Goal: Task Accomplishment & Management: Complete application form

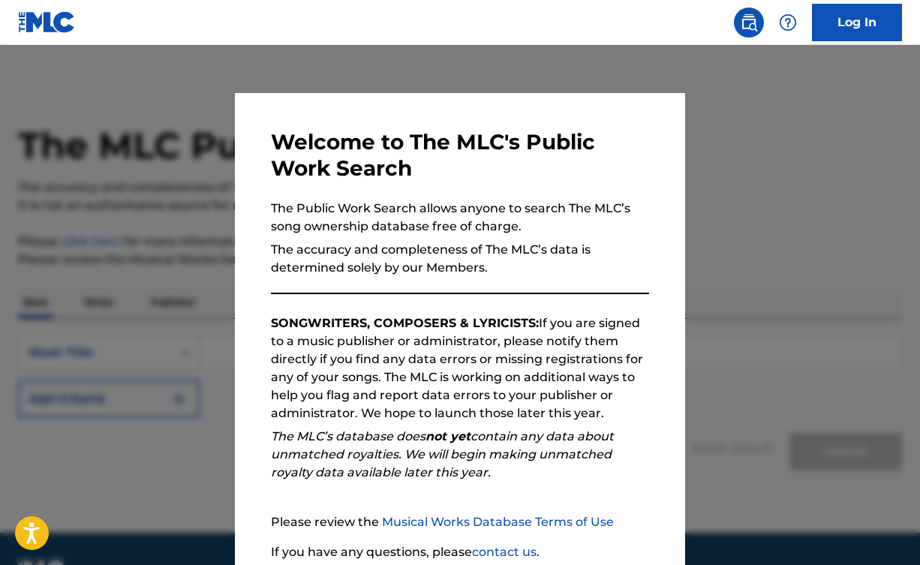
scroll to position [122, 0]
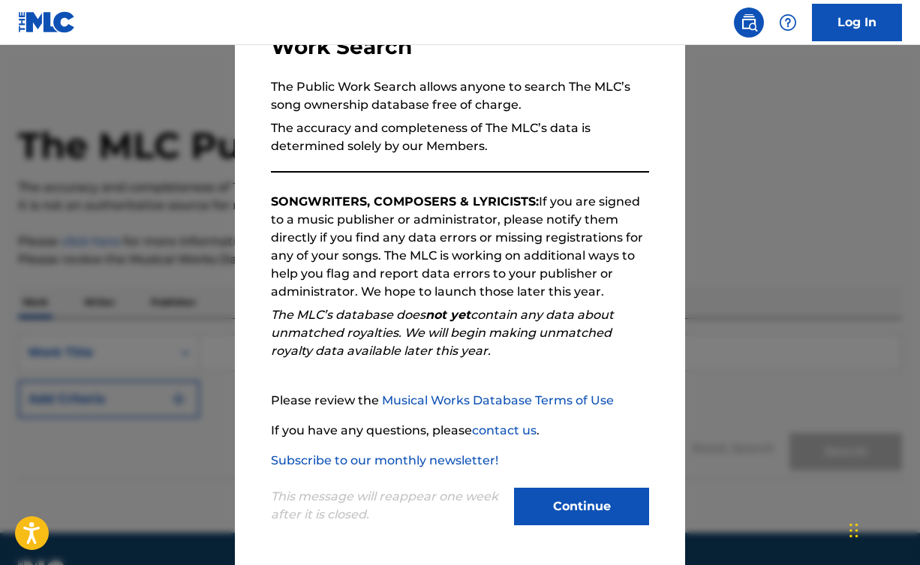
click at [566, 497] on button "Continue" at bounding box center [581, 507] width 135 height 38
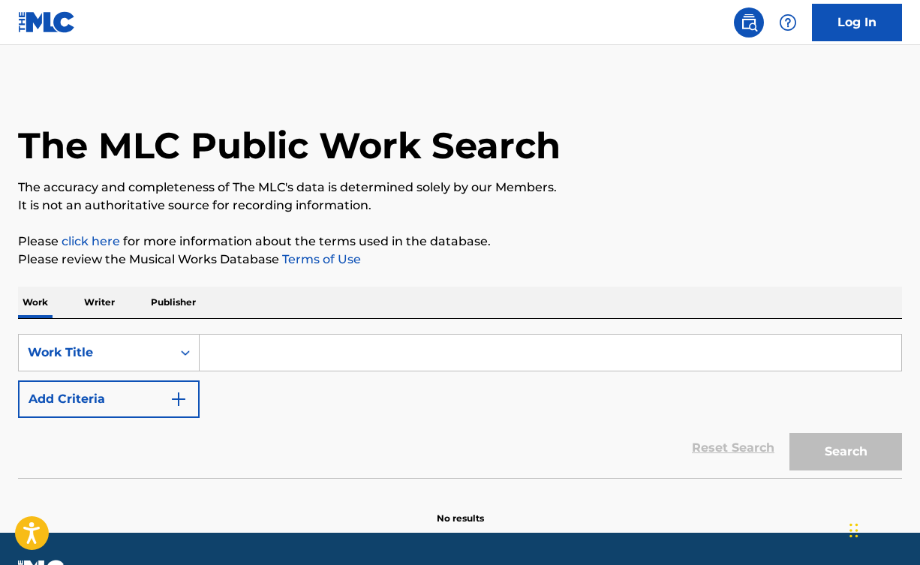
scroll to position [40, 0]
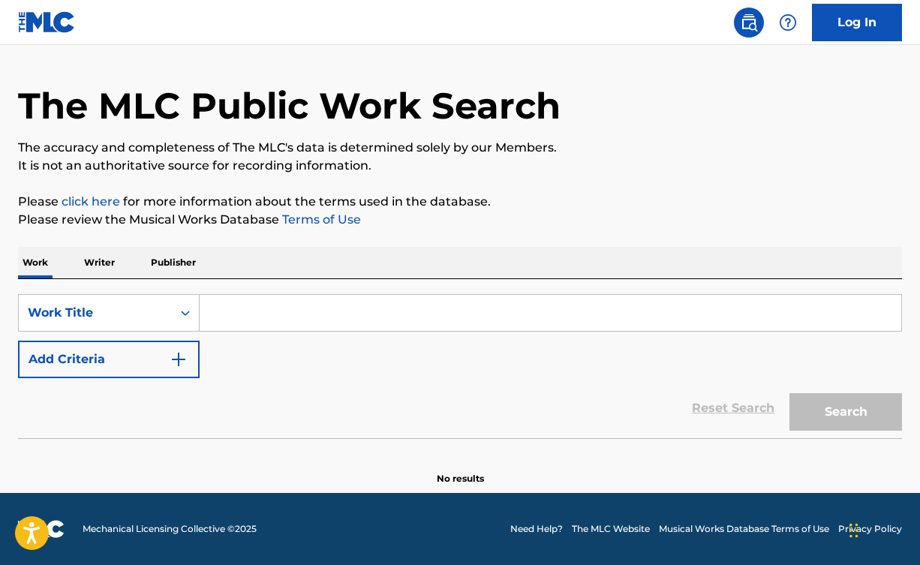
click at [304, 311] on input "Search Form" at bounding box center [550, 313] width 701 height 36
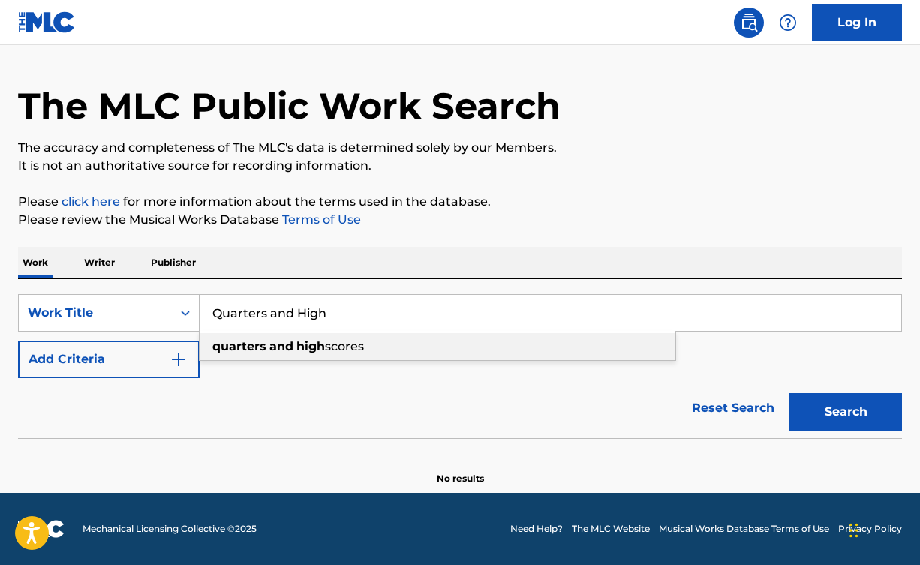
click at [326, 353] on span "scores" at bounding box center [344, 346] width 39 height 14
type input "quarters and high scores"
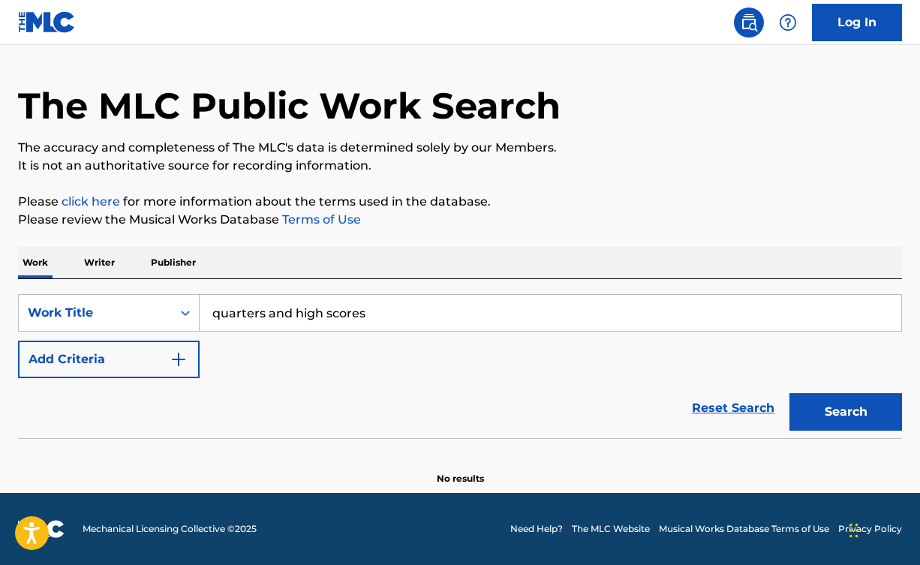
click at [861, 411] on button "Search" at bounding box center [845, 412] width 113 height 38
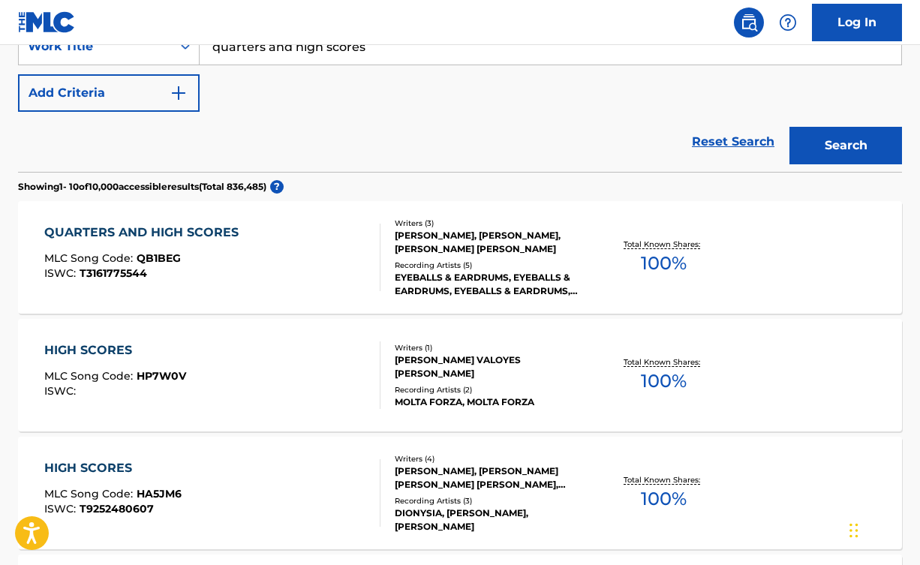
scroll to position [308, 0]
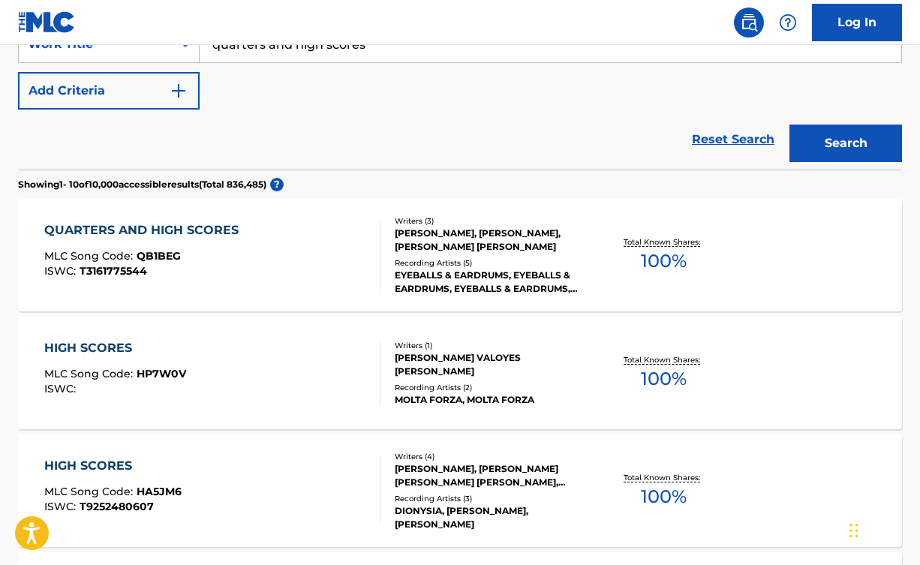
click at [338, 260] on div "QUARTERS AND HIGH SCORES MLC Song Code : QB1BEG ISWC : T3161775544" at bounding box center [212, 255] width 336 height 68
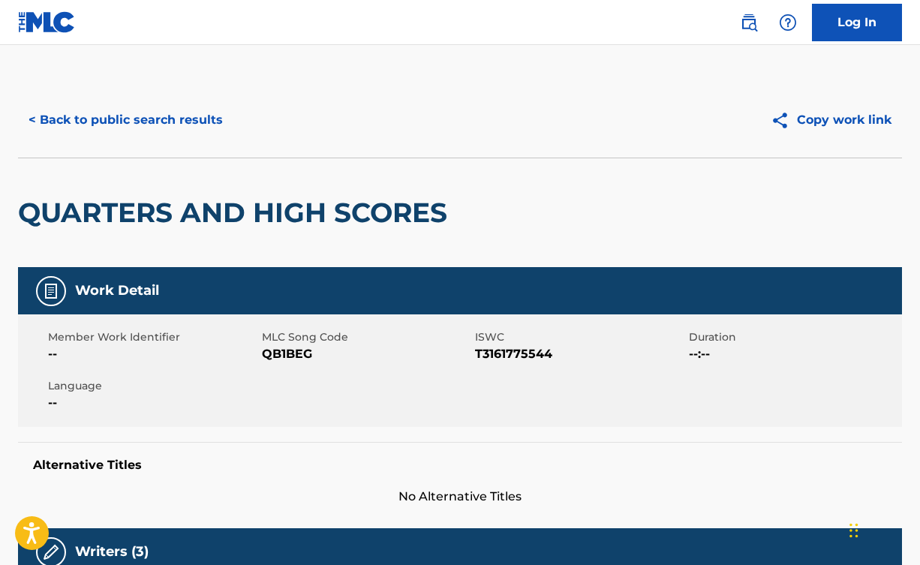
click at [829, 20] on link "Log In" at bounding box center [857, 23] width 90 height 38
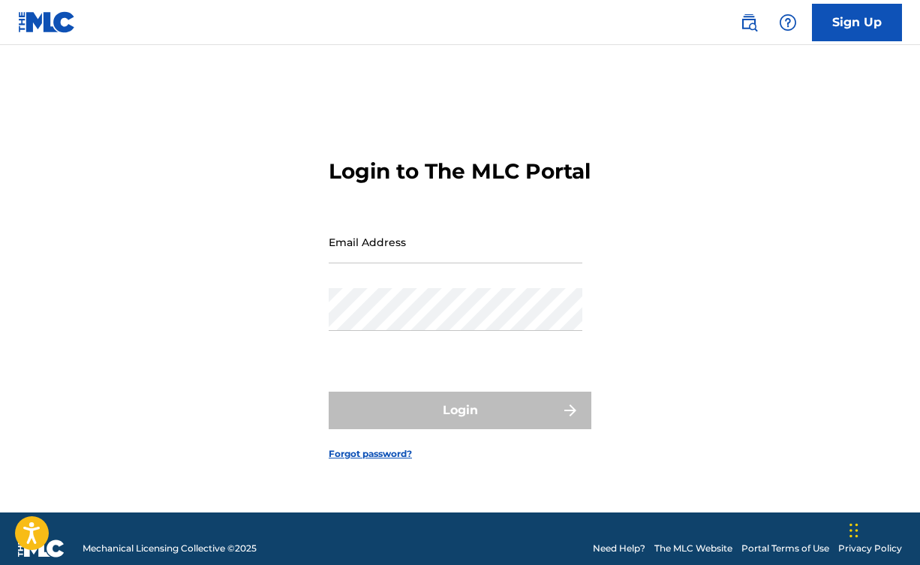
type input "[EMAIL_ADDRESS][DOMAIN_NAME]"
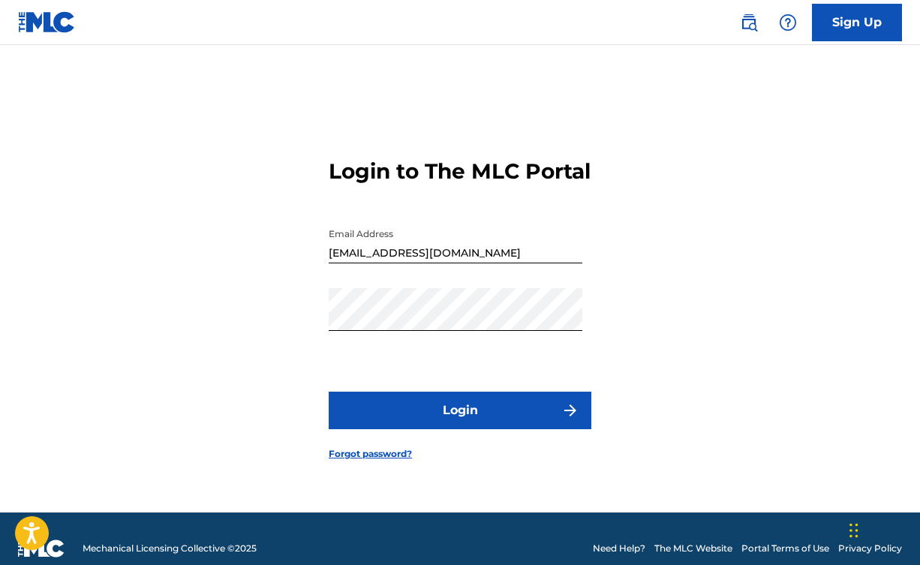
click at [416, 418] on button "Login" at bounding box center [460, 411] width 263 height 38
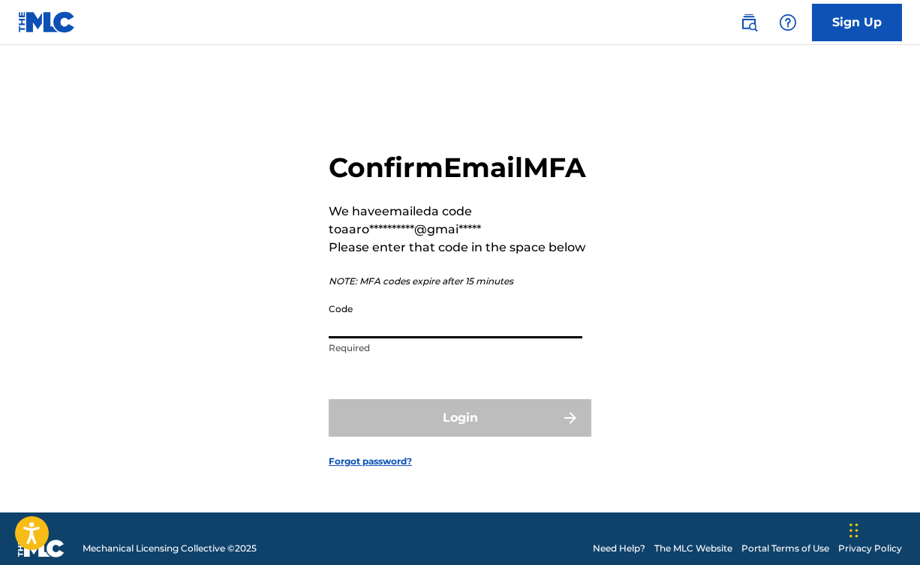
click at [446, 338] on input "Code" at bounding box center [456, 317] width 254 height 43
paste input "757880"
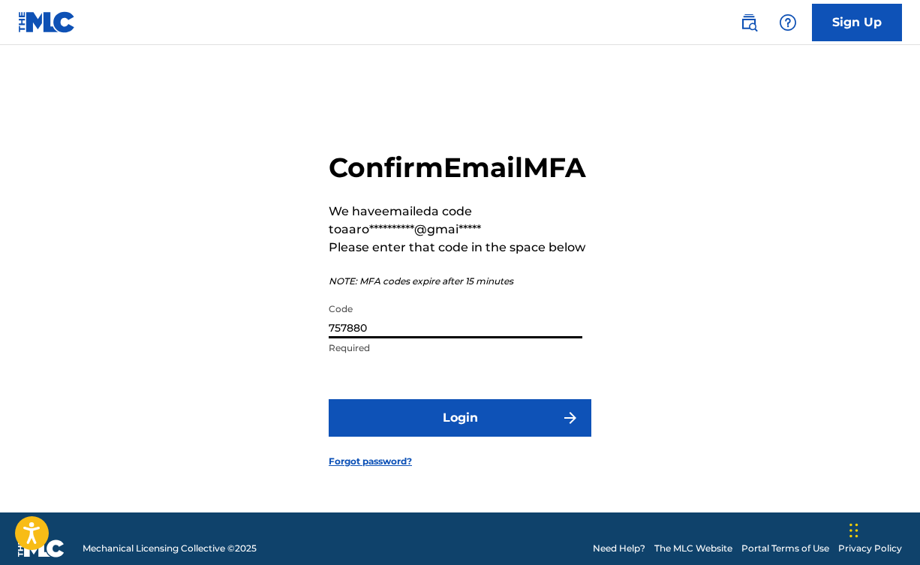
type input "757880"
click at [485, 437] on button "Login" at bounding box center [460, 418] width 263 height 38
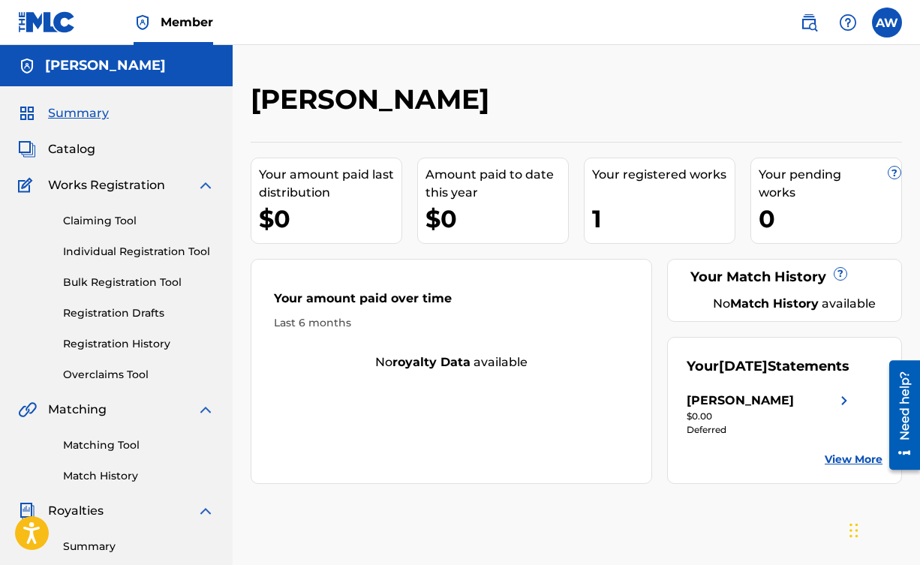
click at [113, 220] on link "Claiming Tool" at bounding box center [139, 221] width 152 height 16
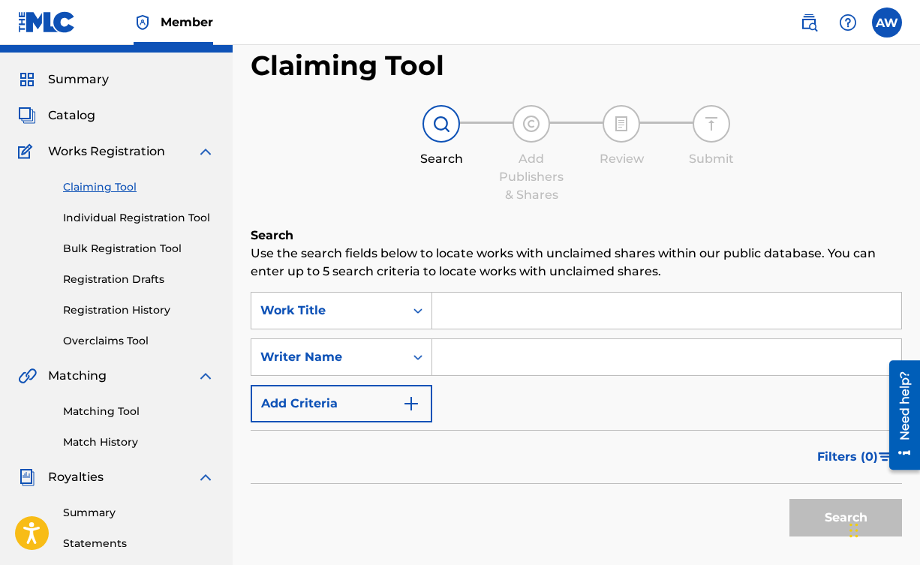
scroll to position [38, 0]
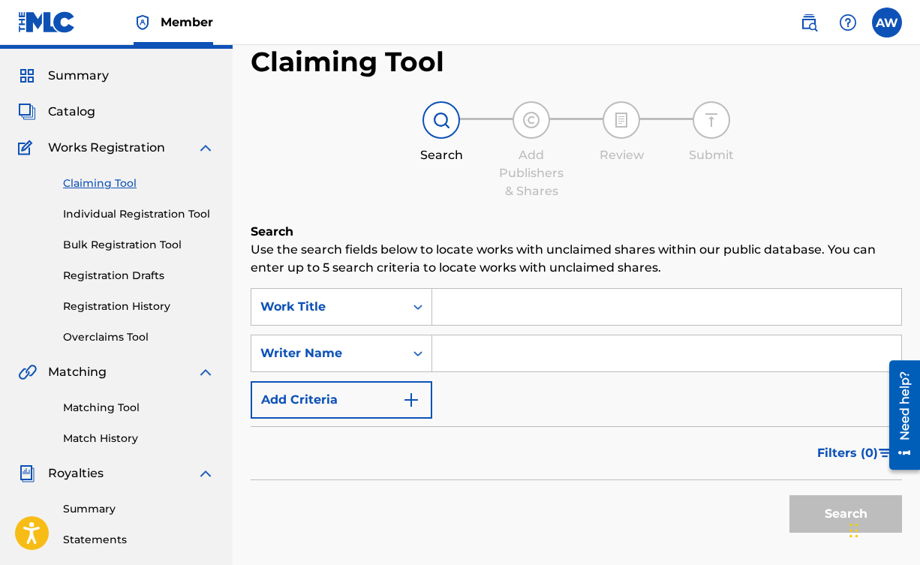
click at [505, 358] on input "Search Form" at bounding box center [666, 353] width 469 height 36
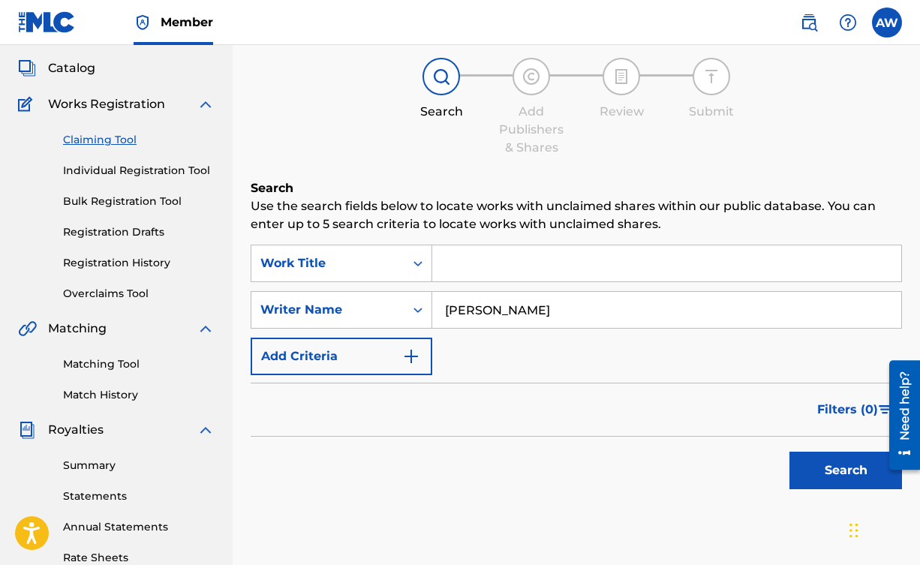
scroll to position [95, 0]
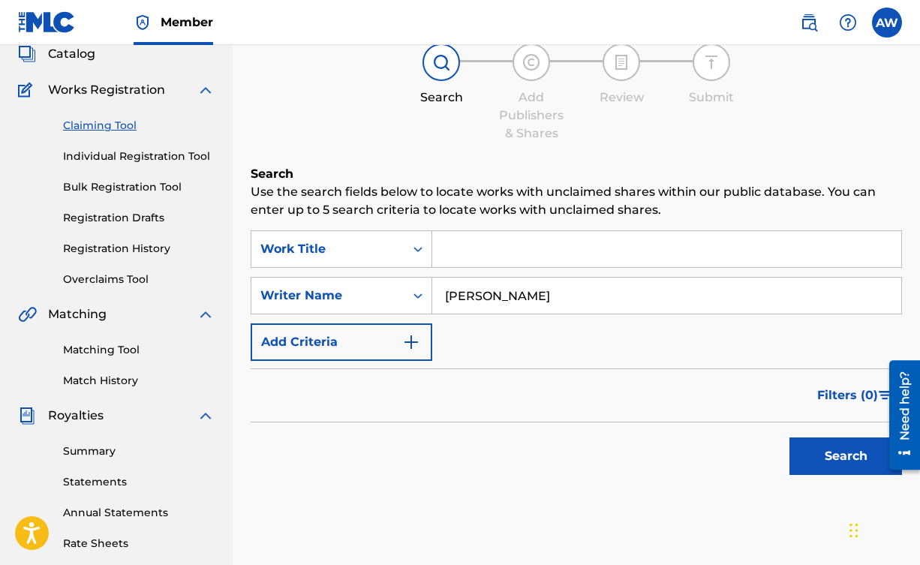
click at [824, 446] on button "Search" at bounding box center [845, 456] width 113 height 38
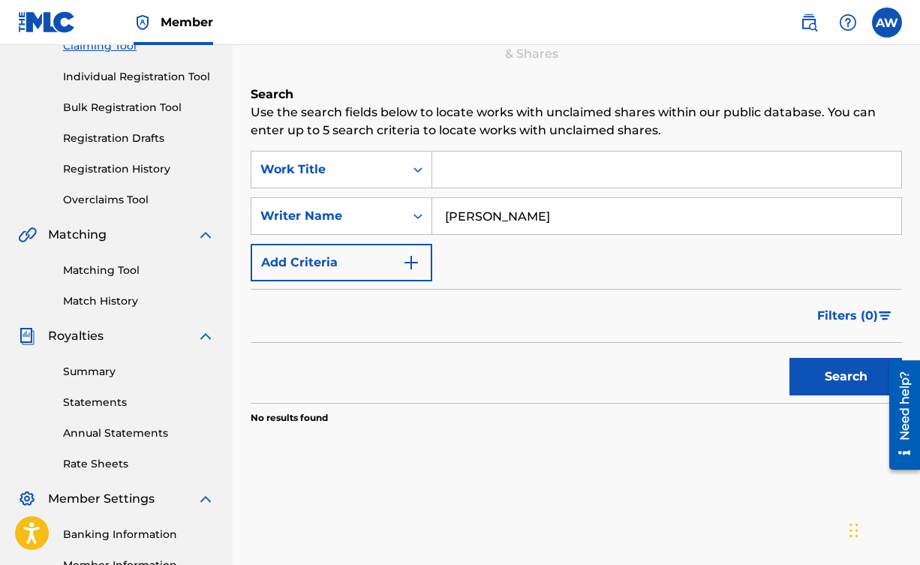
scroll to position [191, 0]
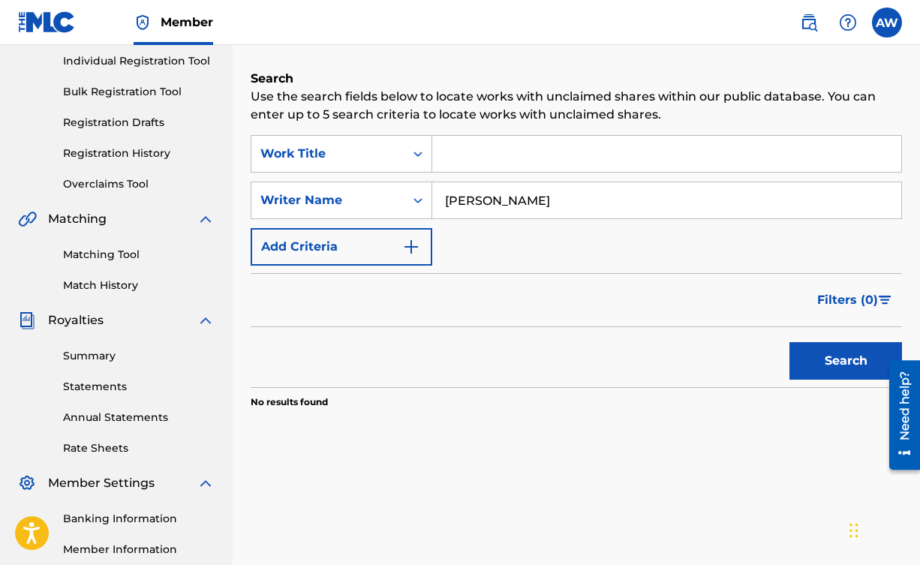
click at [527, 207] on input "Aaron Micheal Wittrock" at bounding box center [666, 200] width 469 height 36
type input "Aaron Michael Wittrock"
click at [848, 359] on button "Search" at bounding box center [845, 361] width 113 height 38
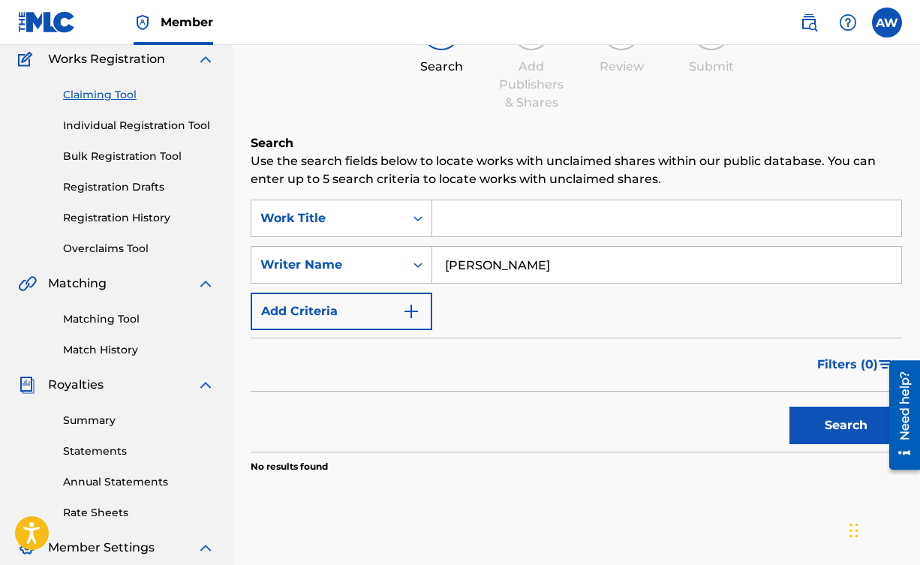
scroll to position [122, 0]
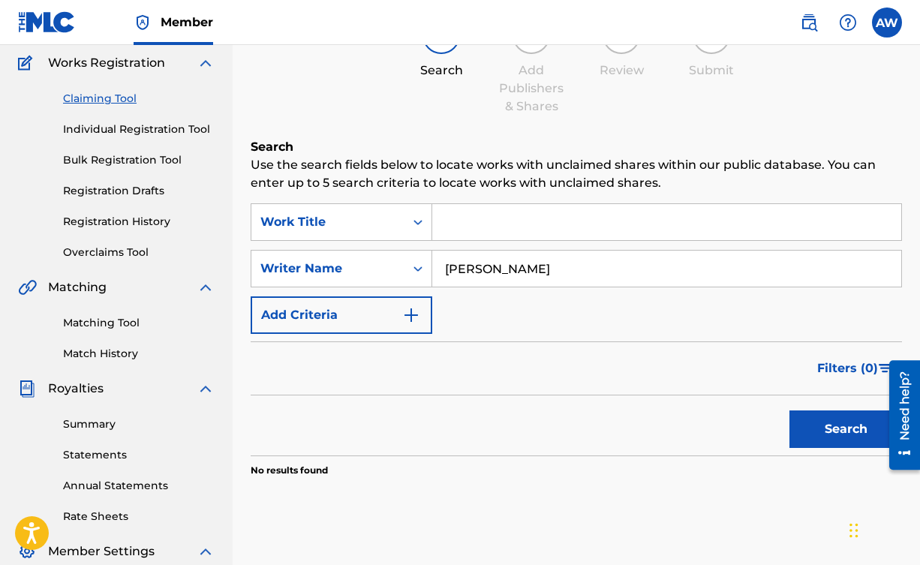
click at [515, 219] on input "Search Form" at bounding box center [666, 222] width 469 height 36
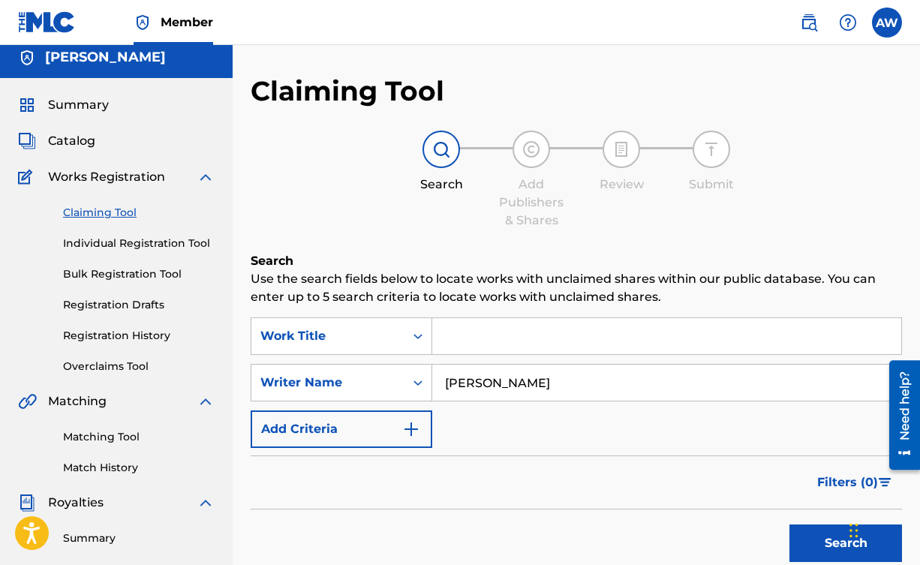
scroll to position [0, 0]
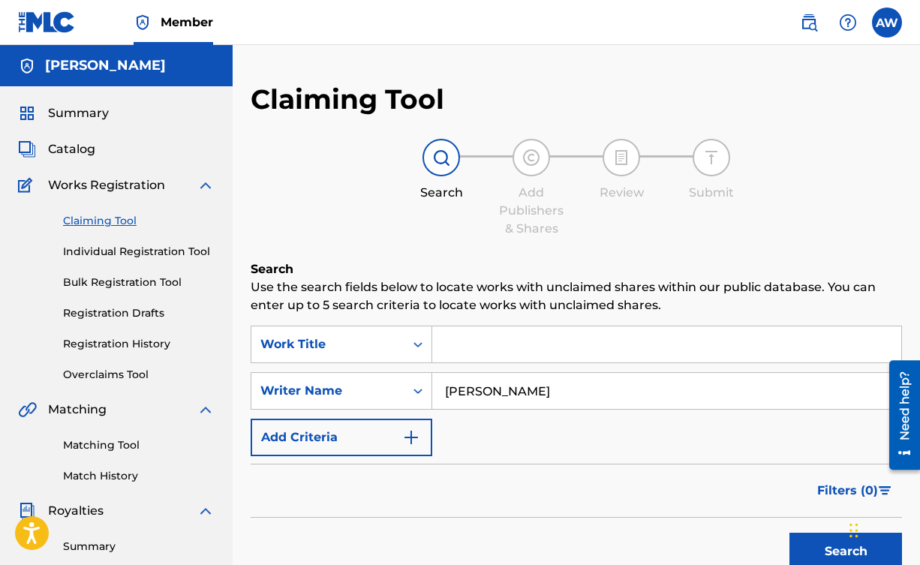
click at [499, 386] on input "Aaron Michael Wittrock" at bounding box center [666, 391] width 469 height 36
click at [512, 346] on input "Search Form" at bounding box center [666, 344] width 469 height 36
type input "q"
type input "Q"
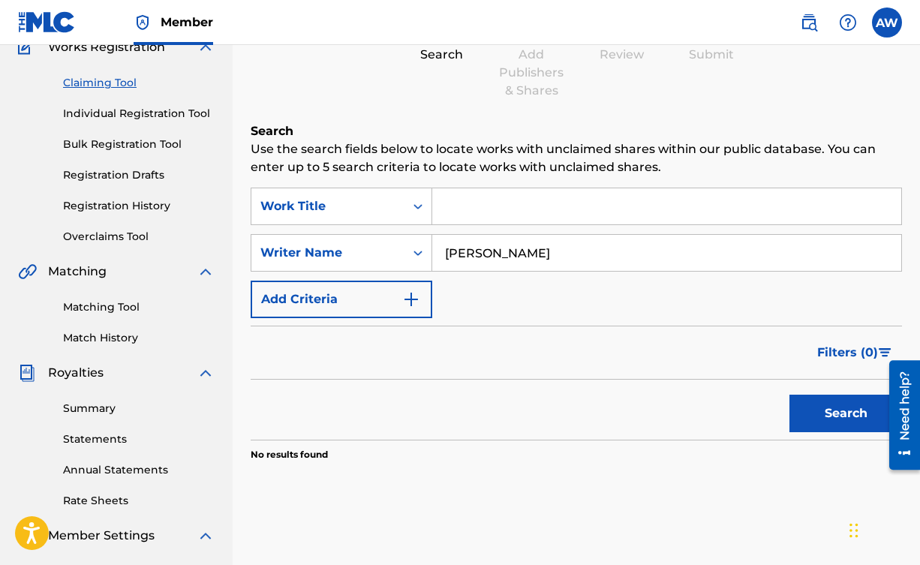
scroll to position [139, 0]
click at [116, 307] on link "Matching Tool" at bounding box center [139, 307] width 152 height 16
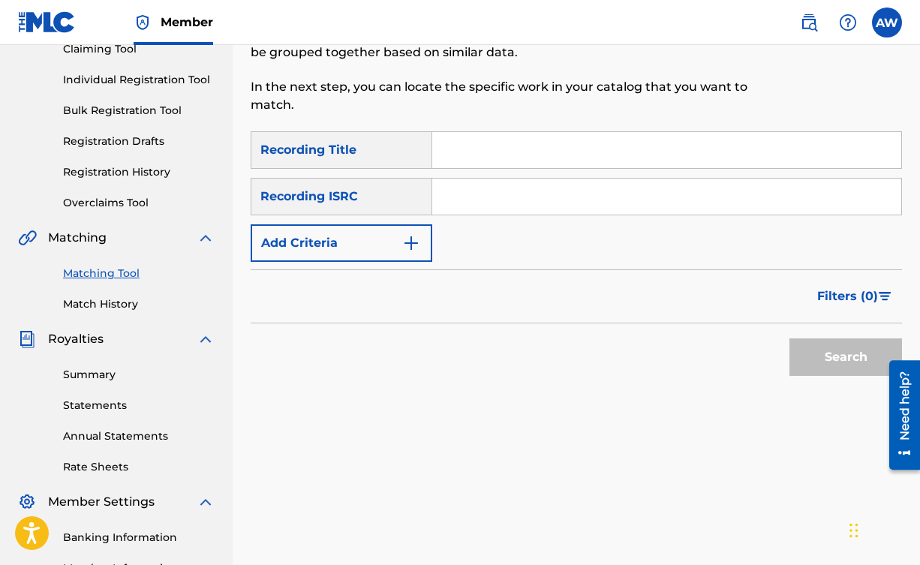
scroll to position [171, 0]
click at [124, 317] on div "Summary Catalog Works Registration Claiming Tool Individual Registration Tool B…" at bounding box center [116, 301] width 233 height 772
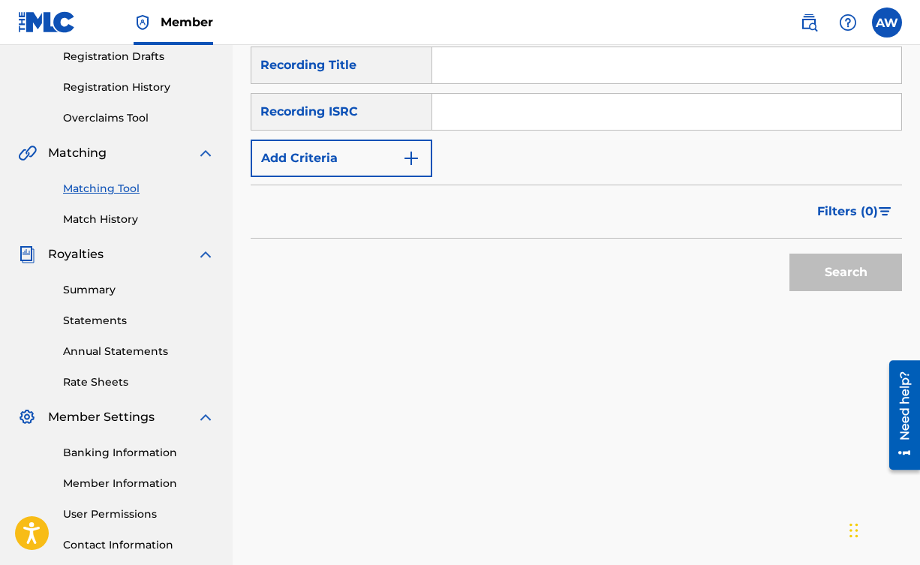
scroll to position [263, 0]
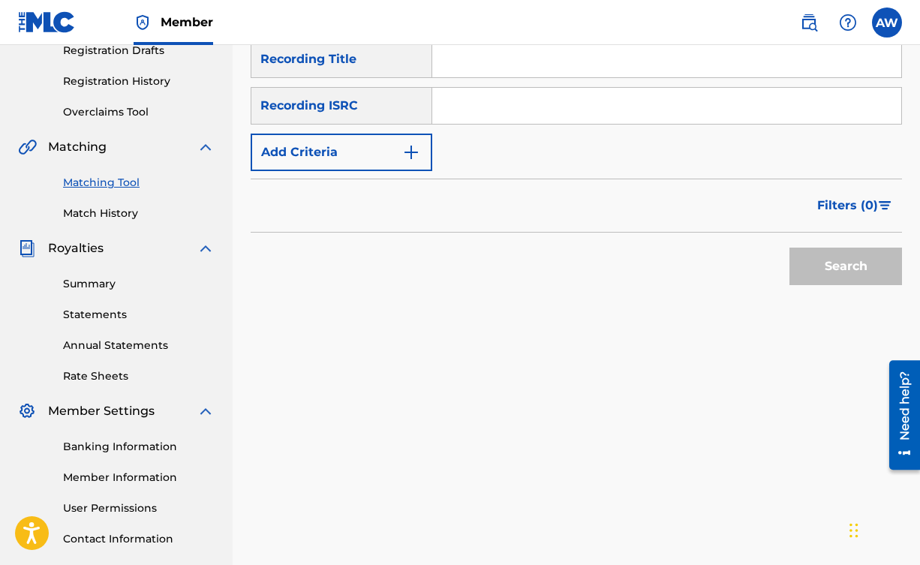
click at [114, 283] on link "Summary" at bounding box center [139, 284] width 152 height 16
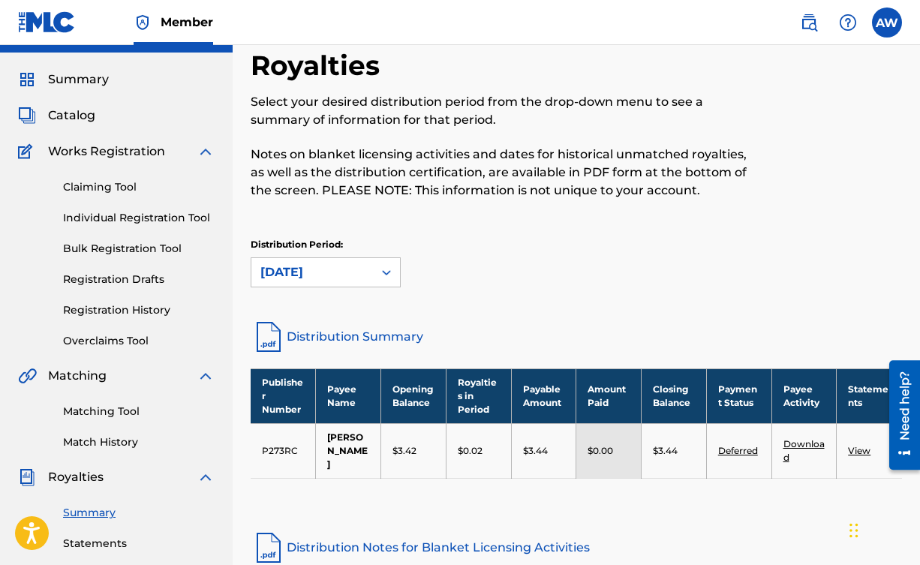
scroll to position [32, 0]
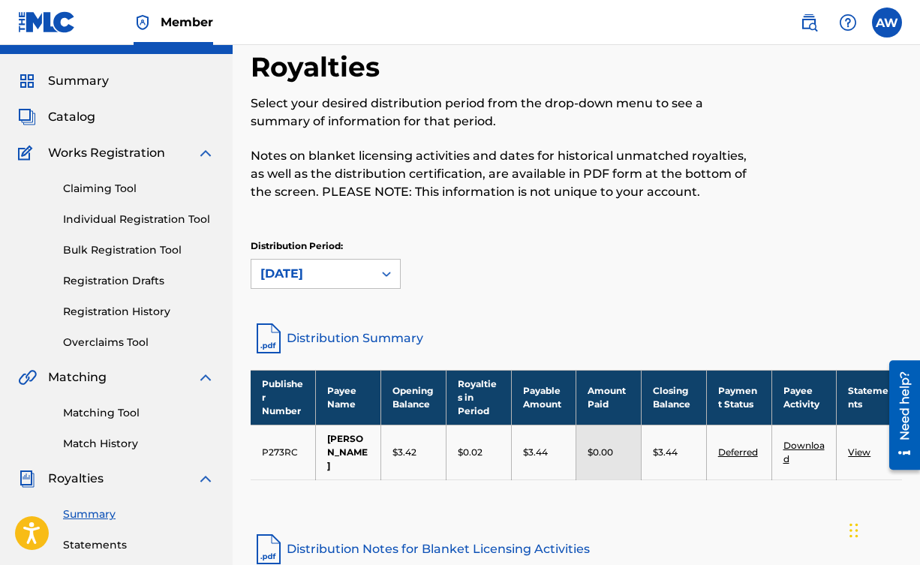
click at [116, 218] on link "Individual Registration Tool" at bounding box center [139, 220] width 152 height 16
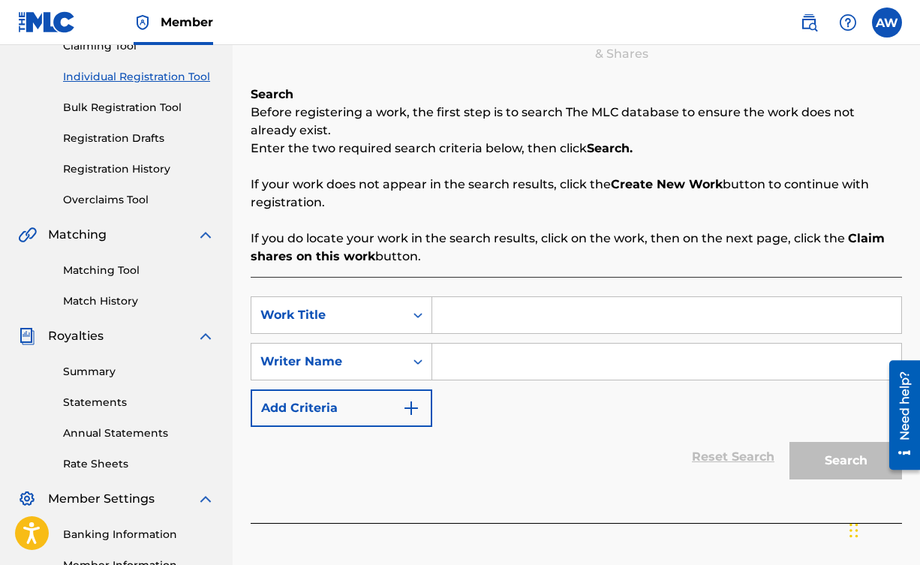
scroll to position [176, 0]
click at [482, 368] on input "Search Form" at bounding box center [666, 361] width 469 height 36
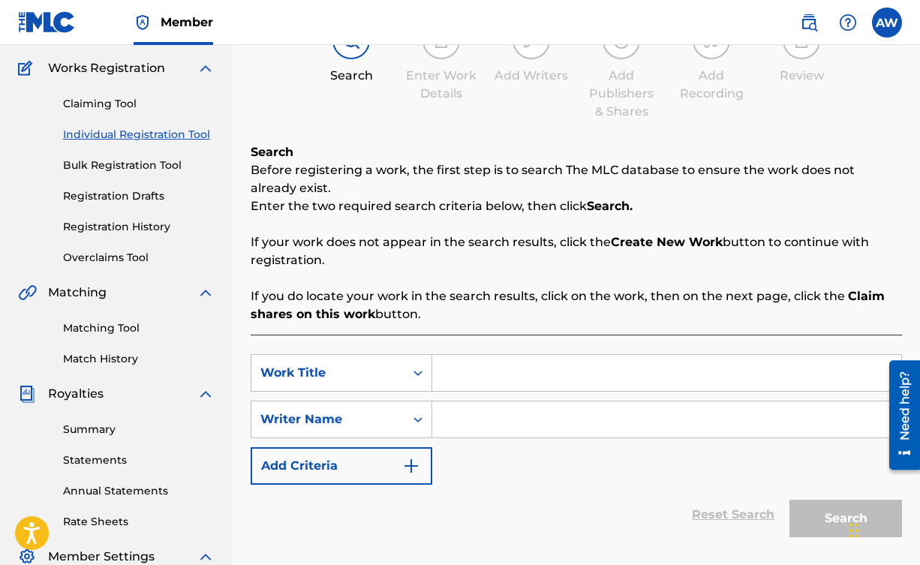
scroll to position [113, 0]
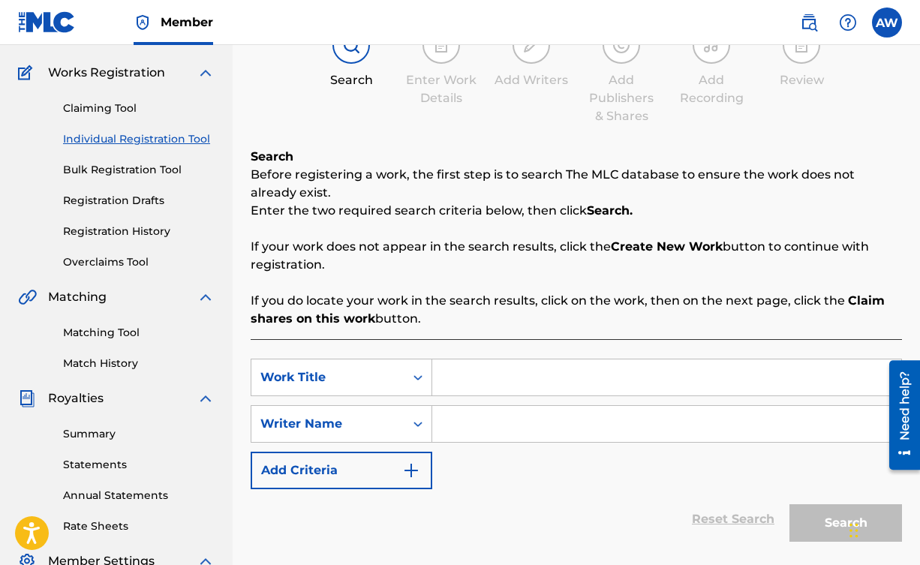
click at [120, 110] on link "Claiming Tool" at bounding box center [139, 109] width 152 height 16
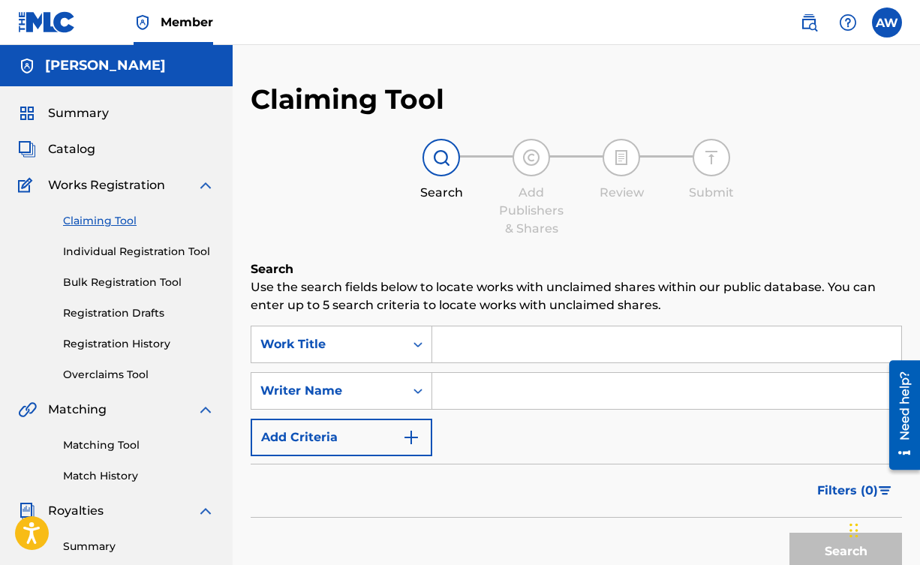
click at [485, 389] on input "Search Form" at bounding box center [666, 391] width 469 height 36
click at [525, 391] on input "Aaron Micheal Wittrock" at bounding box center [666, 391] width 469 height 36
type input "Aaron Michael Wittrock"
click at [806, 545] on button "Search" at bounding box center [845, 552] width 113 height 38
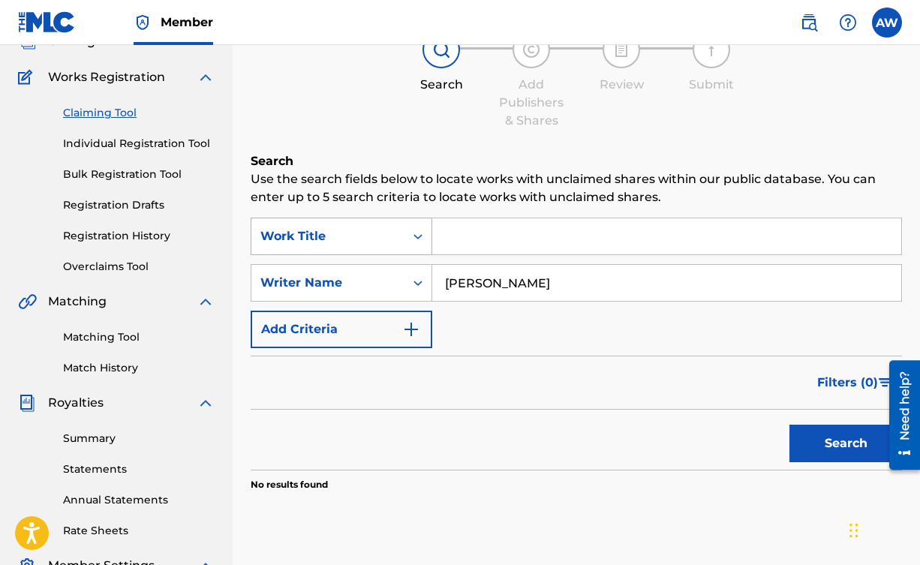
scroll to position [110, 0]
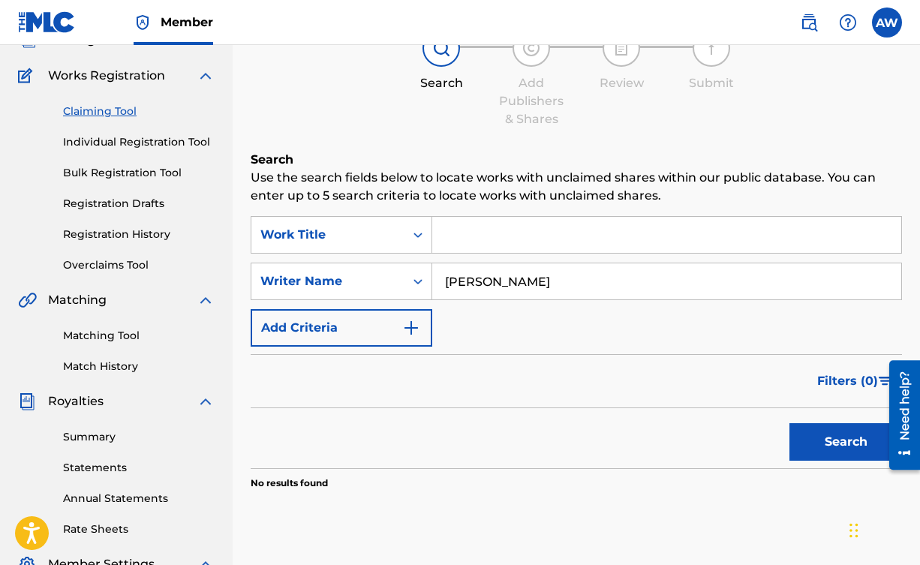
click at [456, 240] on input "Search Form" at bounding box center [666, 235] width 469 height 36
type input "G"
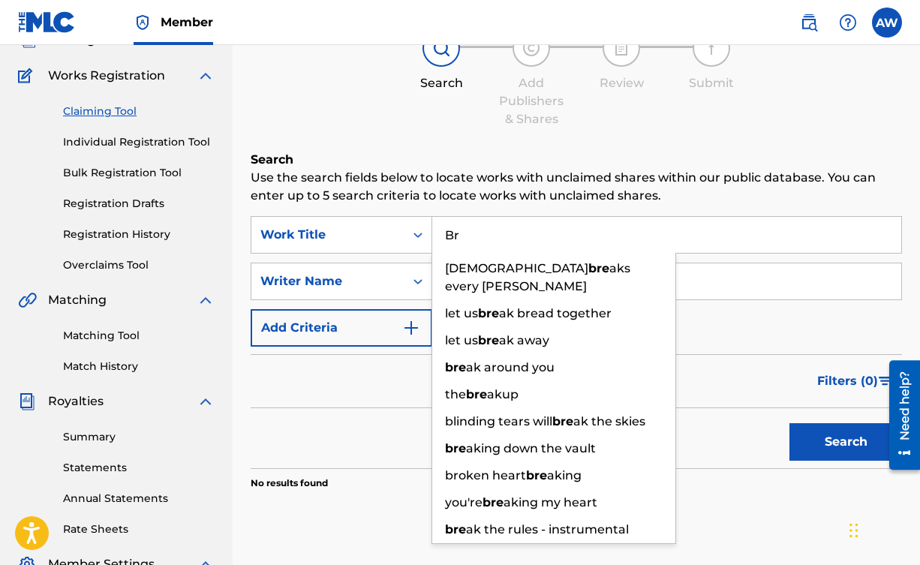
type input "B"
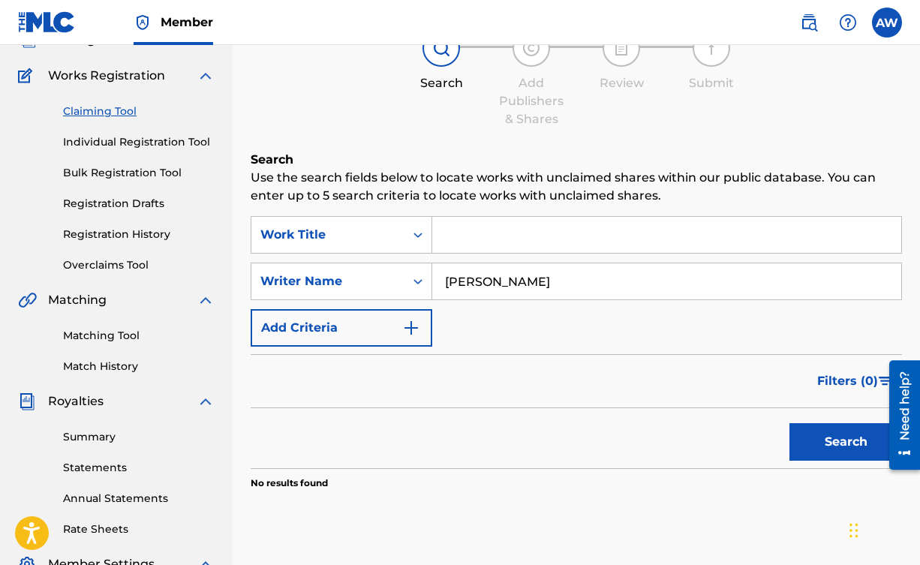
scroll to position [0, 0]
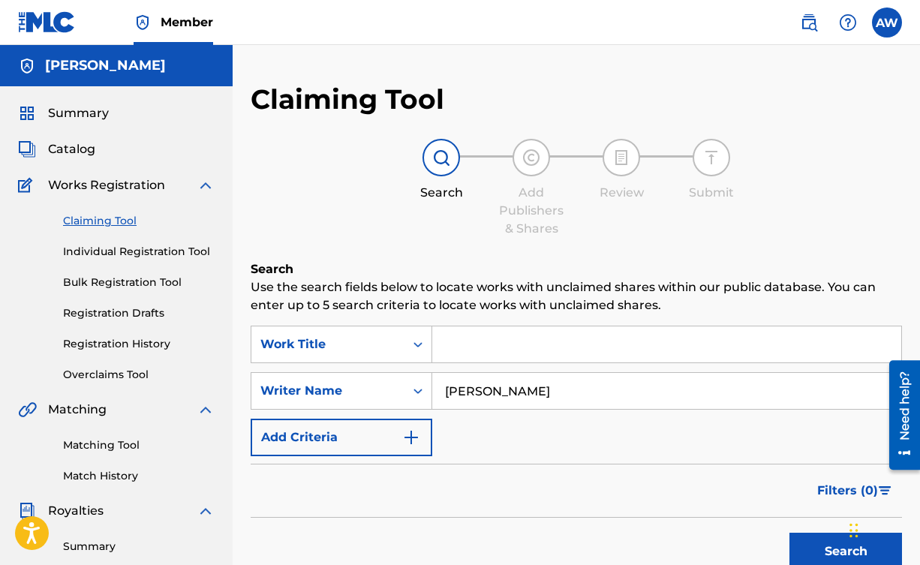
click at [882, 26] on label at bounding box center [887, 23] width 30 height 30
click at [887, 23] on input "AW Aaron Wittrock aaronmwittrock@gmail.com Notification Preferences Profile Log…" at bounding box center [887, 23] width 0 height 0
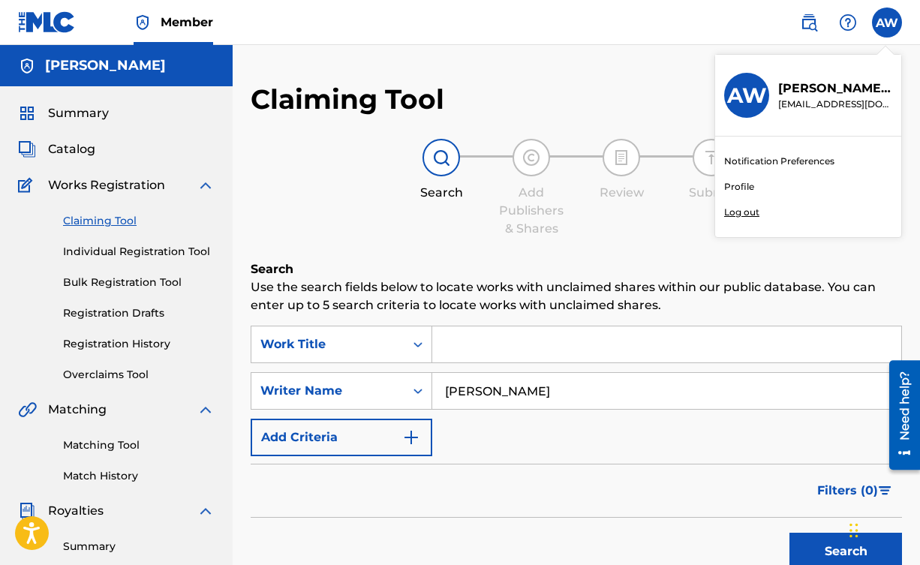
click at [593, 87] on div "Claiming Tool Search Add Publishers & Shares Review Submit Search Use the searc…" at bounding box center [576, 379] width 651 height 592
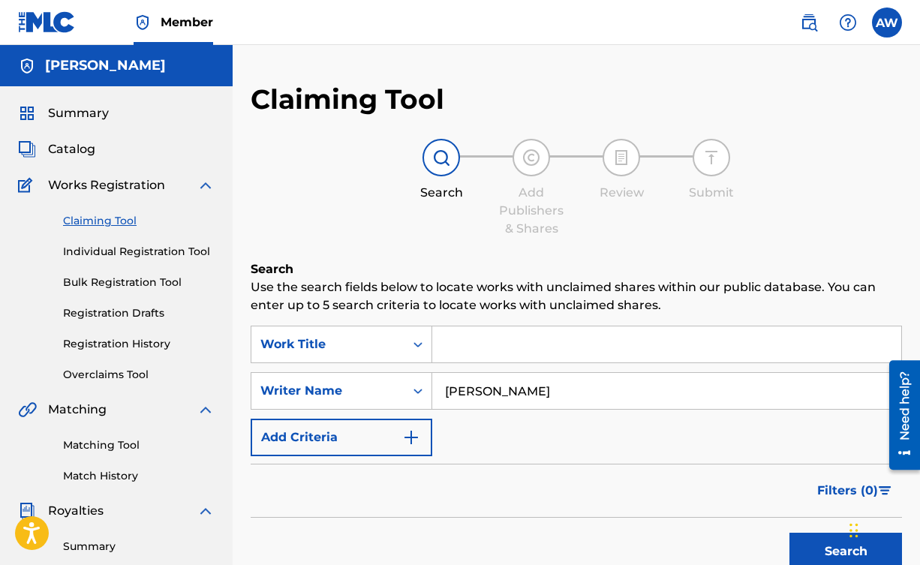
click at [417, 439] on img "Search Form" at bounding box center [411, 437] width 18 height 18
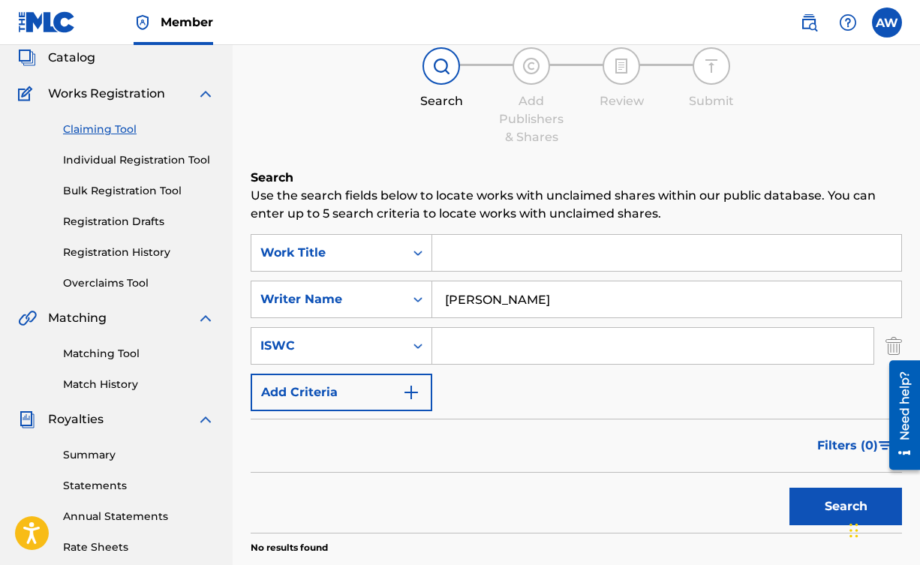
scroll to position [92, 0]
click at [416, 392] on img "Search Form" at bounding box center [411, 392] width 18 height 18
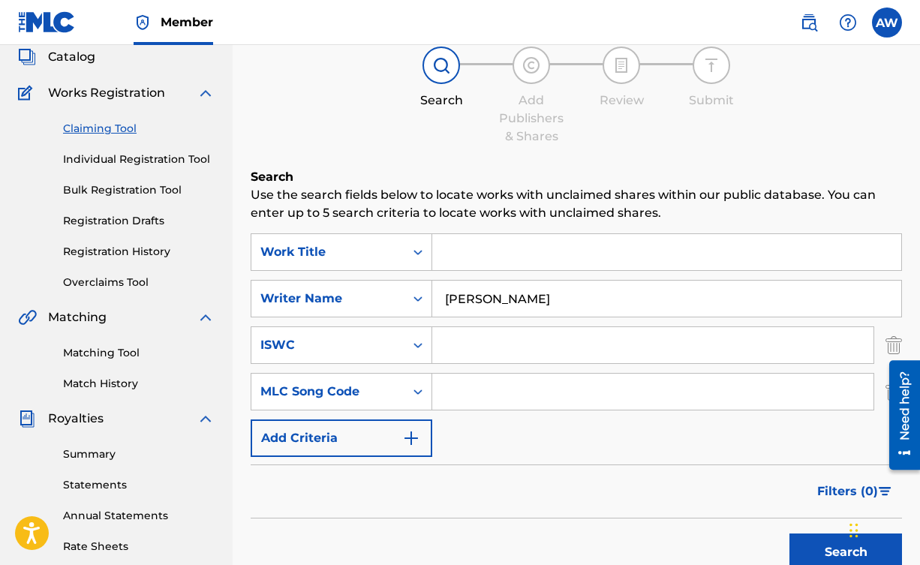
click at [404, 427] on button "Add Criteria" at bounding box center [342, 438] width 182 height 38
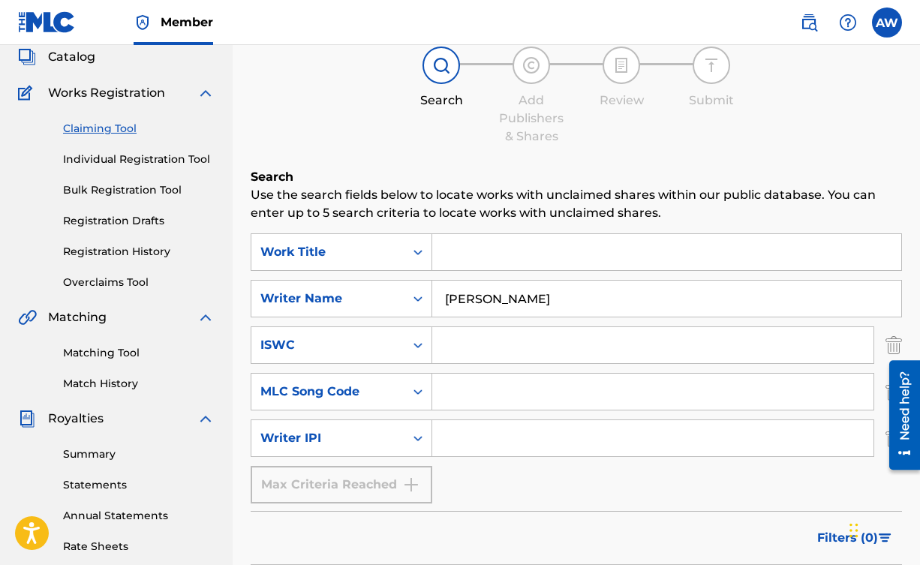
click at [481, 449] on input "Search Form" at bounding box center [652, 438] width 441 height 36
paste input "00819871499"
type input "00819871499"
drag, startPoint x: 629, startPoint y: 296, endPoint x: 437, endPoint y: 294, distance: 192.8
click at [437, 294] on input "Aaron Michael Wittrock" at bounding box center [666, 299] width 469 height 36
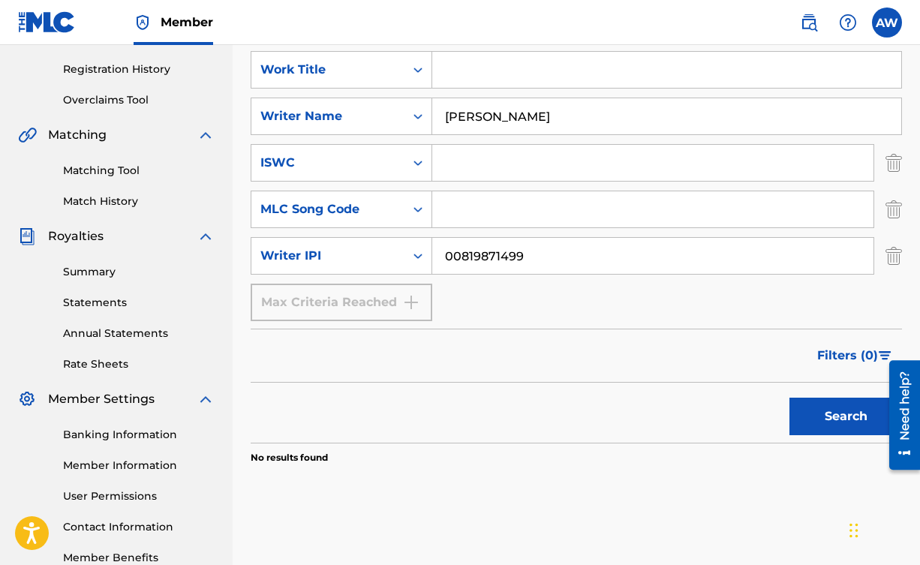
scroll to position [275, 0]
click at [815, 409] on button "Search" at bounding box center [845, 416] width 113 height 38
drag, startPoint x: 604, startPoint y: 116, endPoint x: 425, endPoint y: 112, distance: 179.4
click at [425, 112] on div "SearchWithCriteria85a220ab-0d2b-49cd-9775-ccb4bd0a5147 Writer Name Aaron Michae…" at bounding box center [576, 116] width 651 height 38
click at [812, 397] on button "Search" at bounding box center [845, 416] width 113 height 38
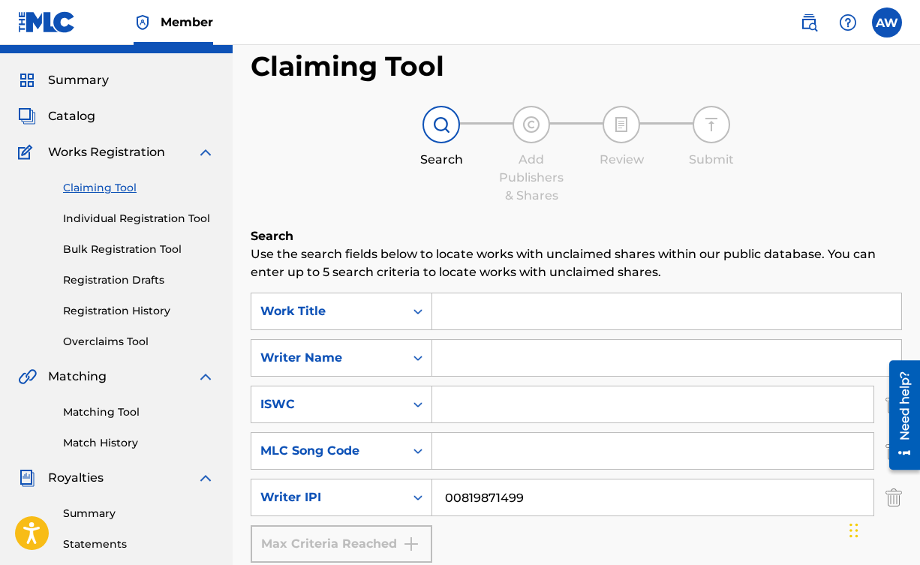
scroll to position [0, 0]
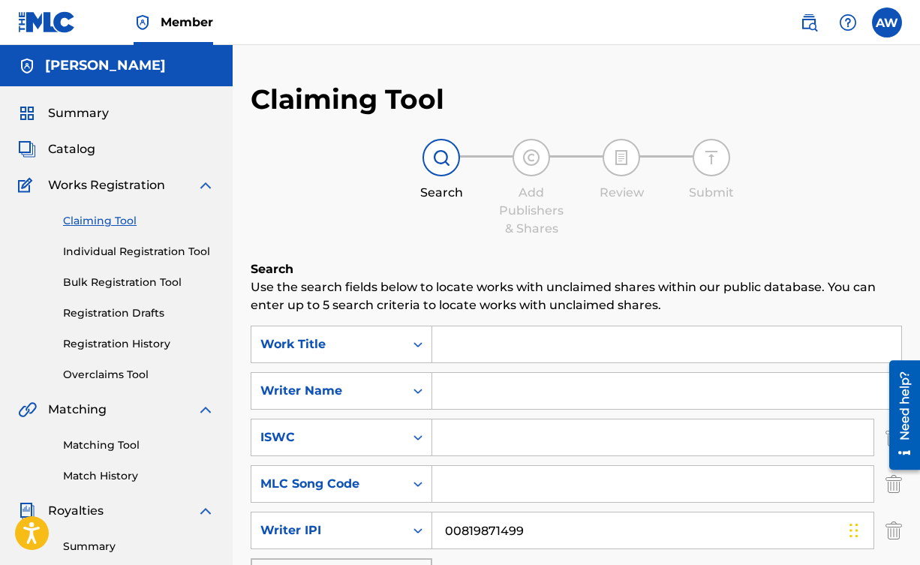
click at [152, 256] on link "Individual Registration Tool" at bounding box center [139, 252] width 152 height 16
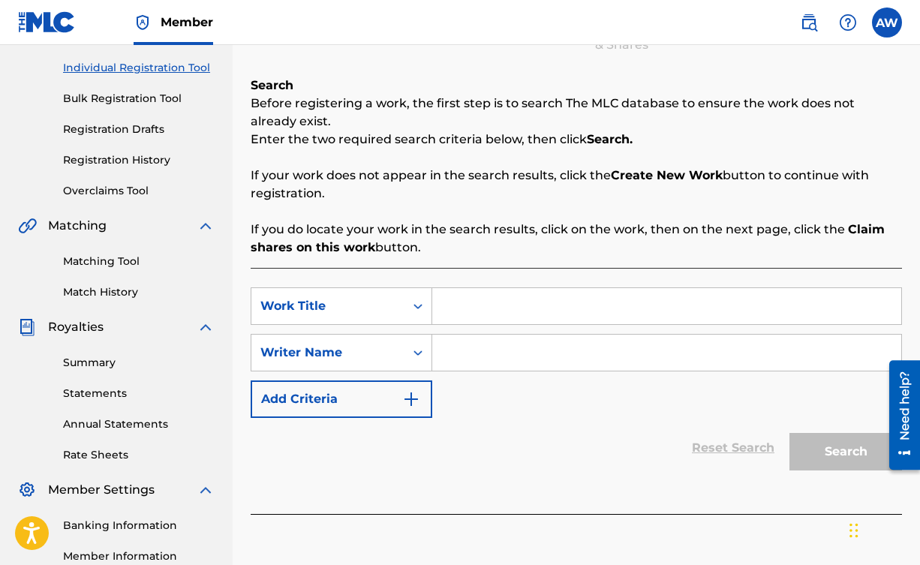
scroll to position [179, 0]
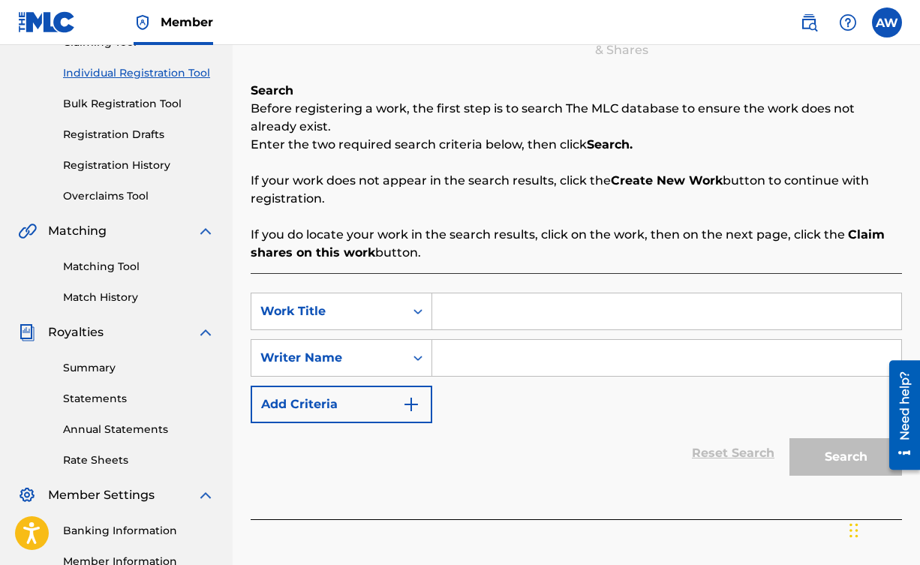
click at [500, 368] on input "Search Form" at bounding box center [666, 358] width 469 height 36
click at [422, 402] on button "Add Criteria" at bounding box center [342, 405] width 182 height 38
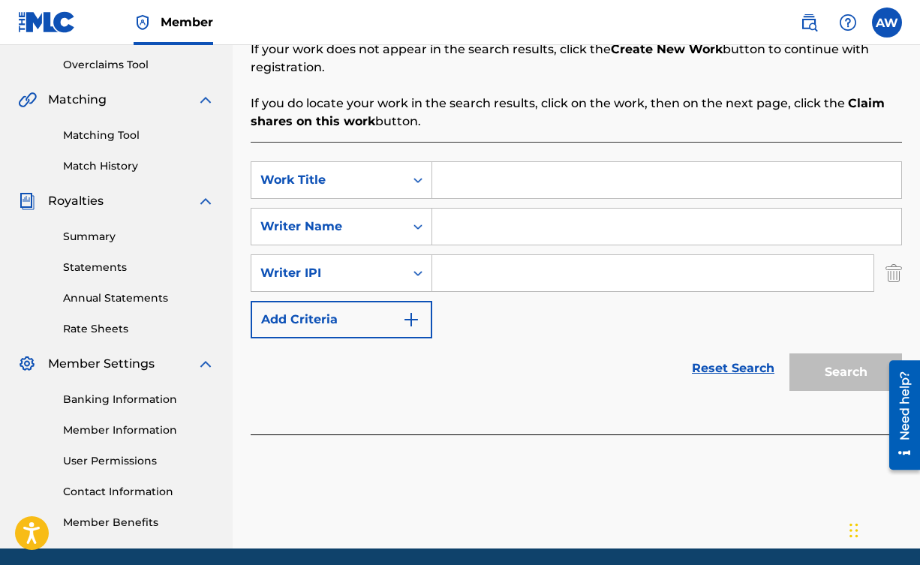
scroll to position [323, 0]
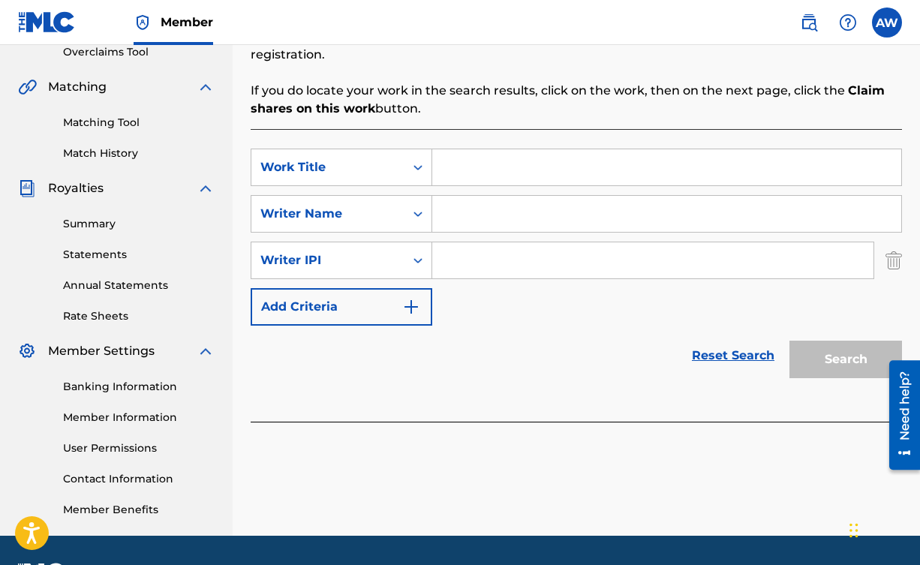
click at [380, 308] on button "Add Criteria" at bounding box center [342, 307] width 182 height 38
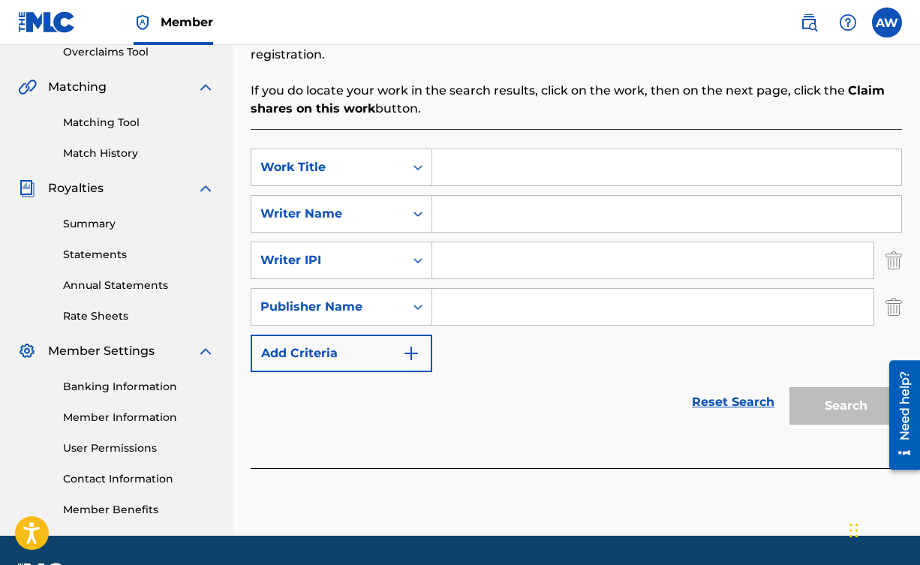
click at [460, 256] on input "Search Form" at bounding box center [652, 260] width 441 height 36
paste input "00819871499"
type input "00819871499"
click at [509, 211] on input "Search Form" at bounding box center [666, 214] width 469 height 36
type input "Aaron Michael Wittrock"
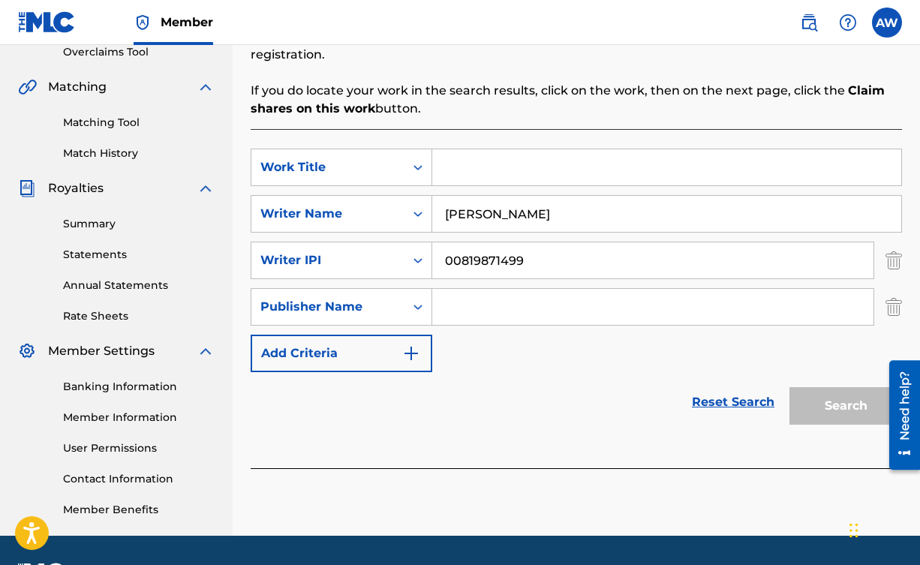
click at [534, 393] on div "Reset Search Search" at bounding box center [576, 402] width 651 height 60
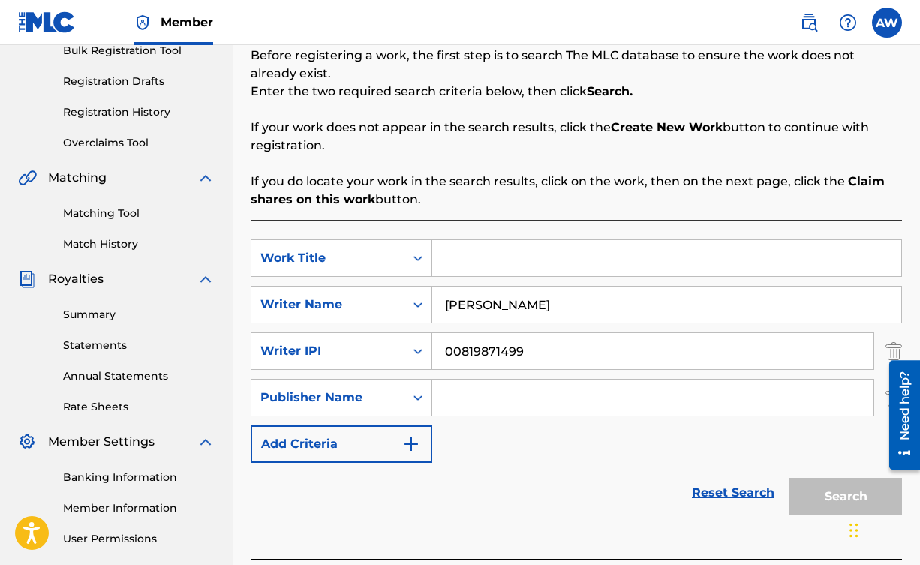
scroll to position [230, 0]
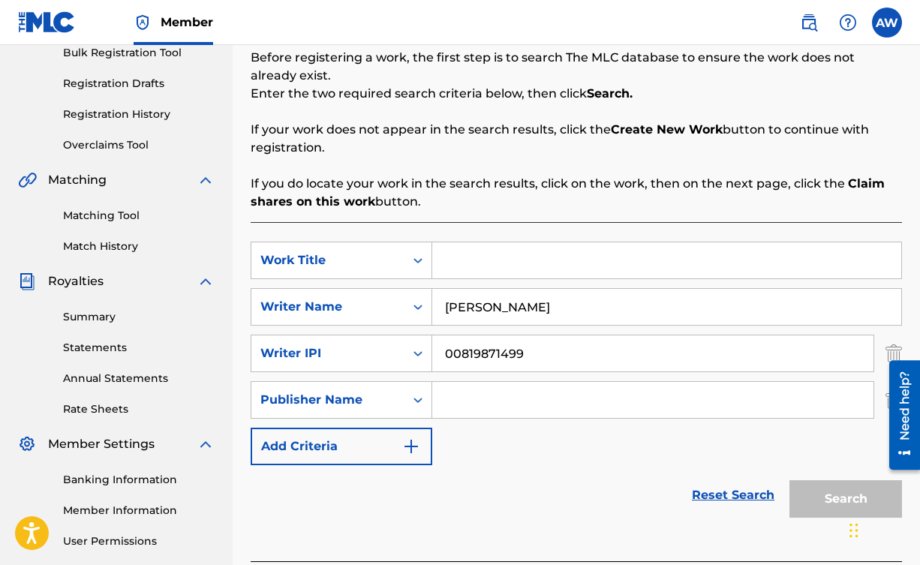
click at [120, 219] on link "Matching Tool" at bounding box center [139, 216] width 152 height 16
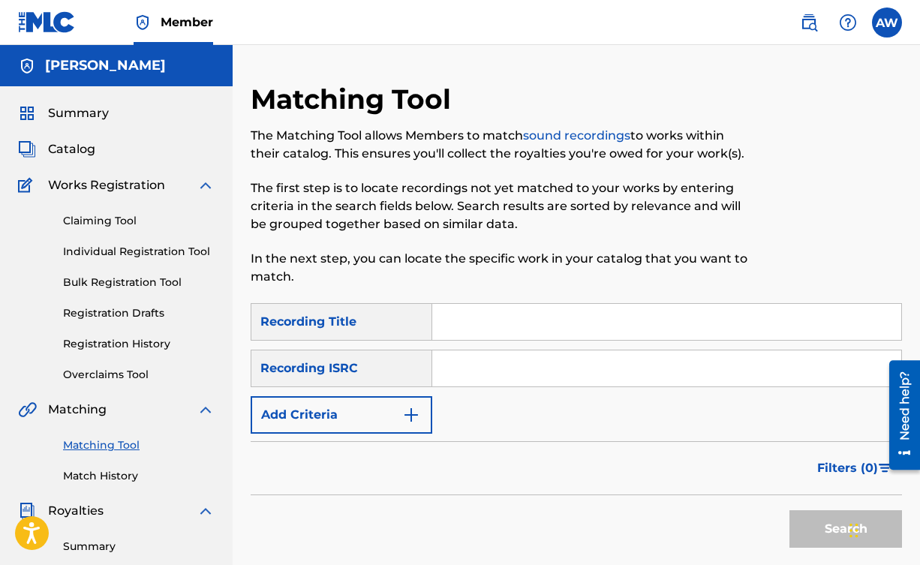
click at [404, 409] on img "Search Form" at bounding box center [411, 415] width 18 height 18
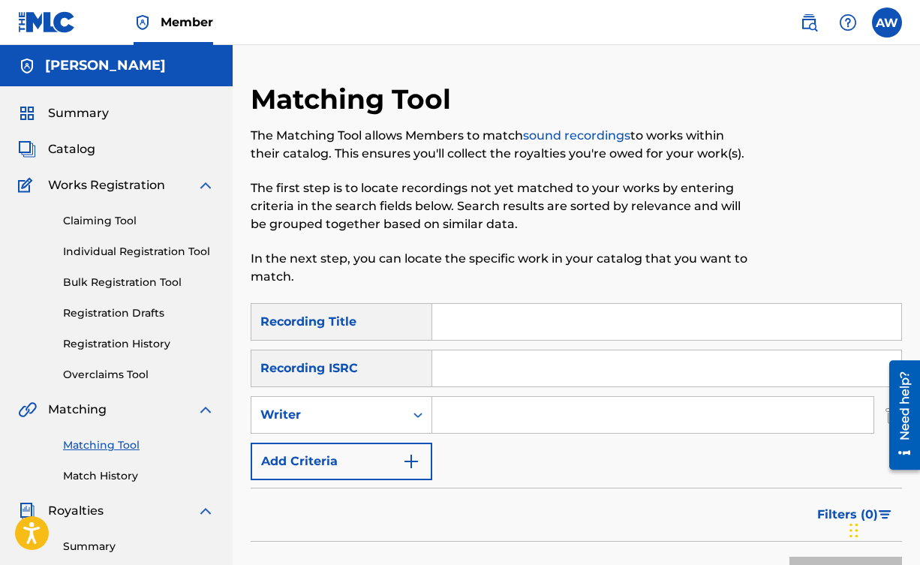
click at [406, 451] on button "Add Criteria" at bounding box center [342, 462] width 182 height 38
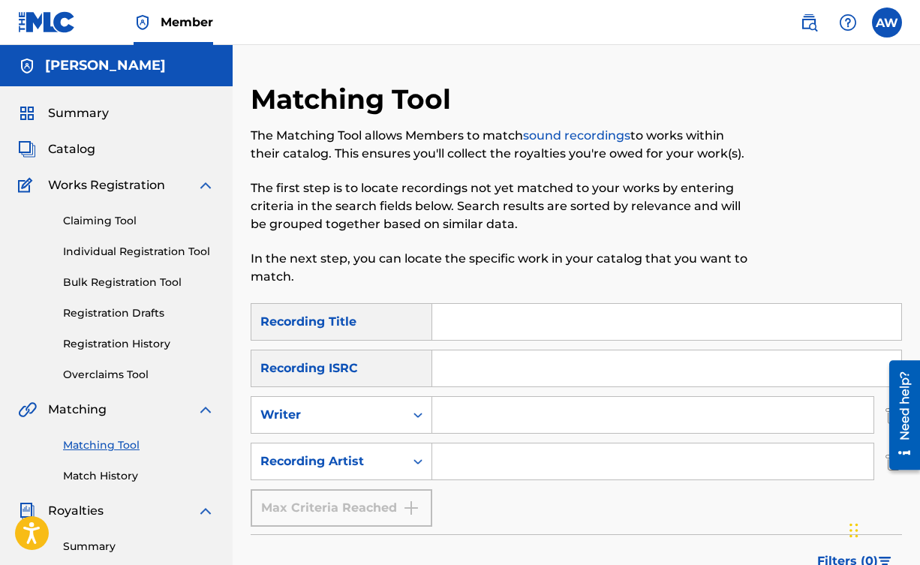
click at [416, 500] on div "Max Criteria Reached" at bounding box center [342, 508] width 182 height 38
click at [126, 278] on link "Bulk Registration Tool" at bounding box center [139, 283] width 152 height 16
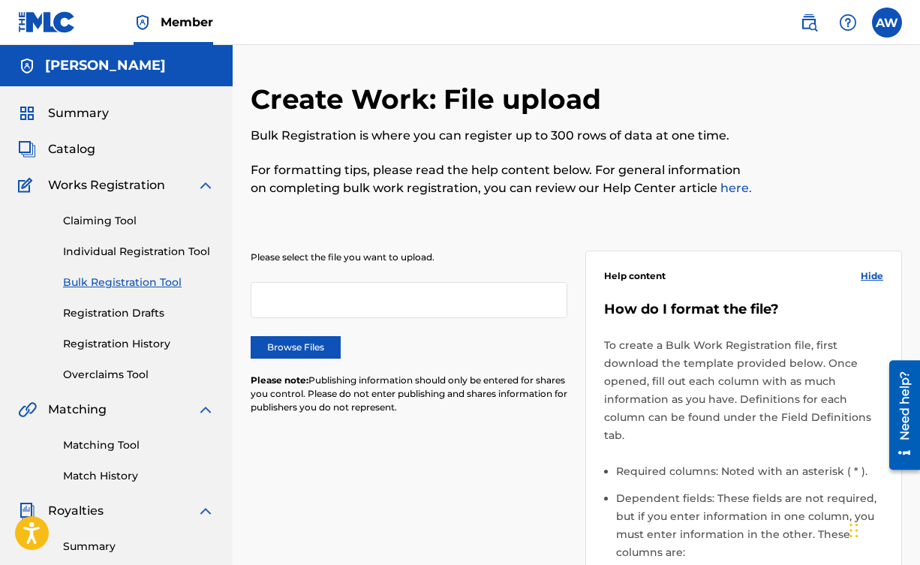
click at [92, 104] on span "Summary" at bounding box center [78, 113] width 61 height 18
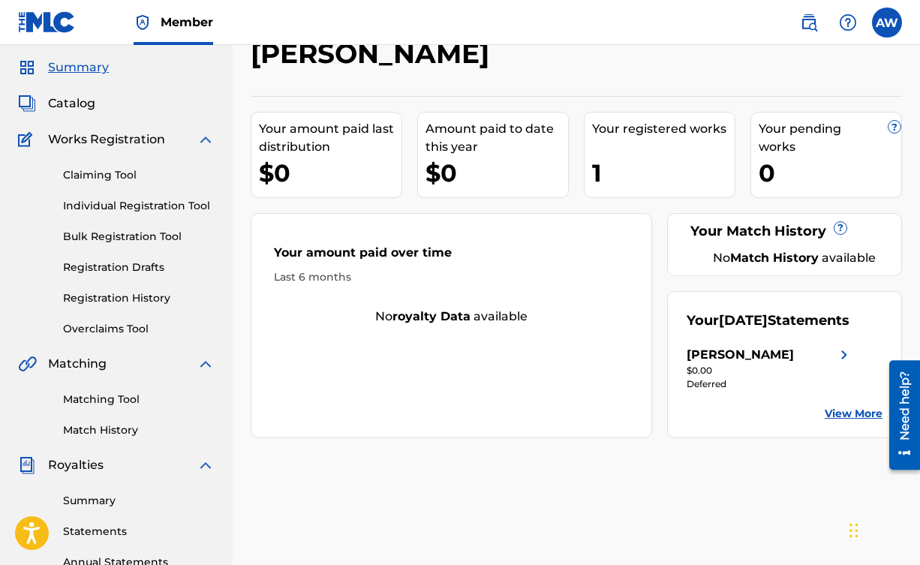
scroll to position [50, 0]
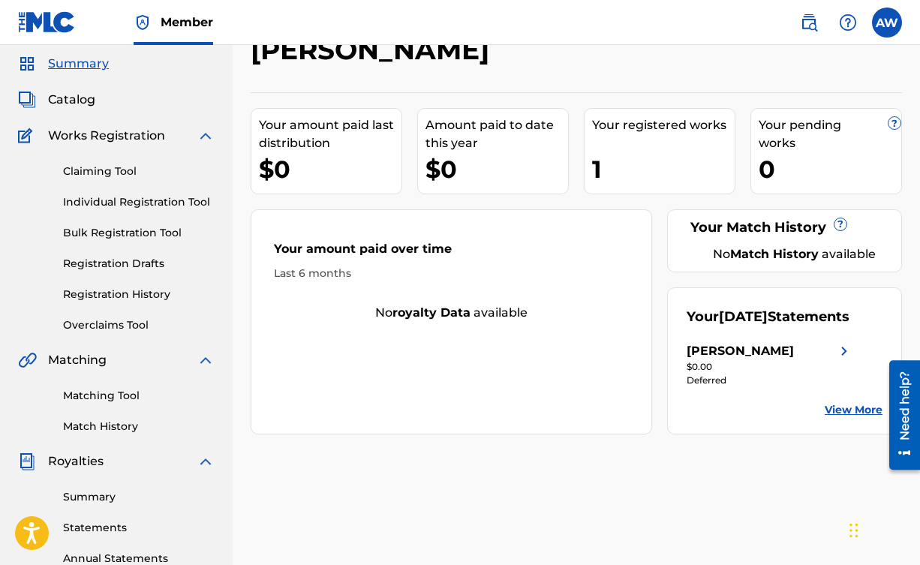
click at [792, 360] on div "AARON WITTROCK" at bounding box center [739, 351] width 107 height 18
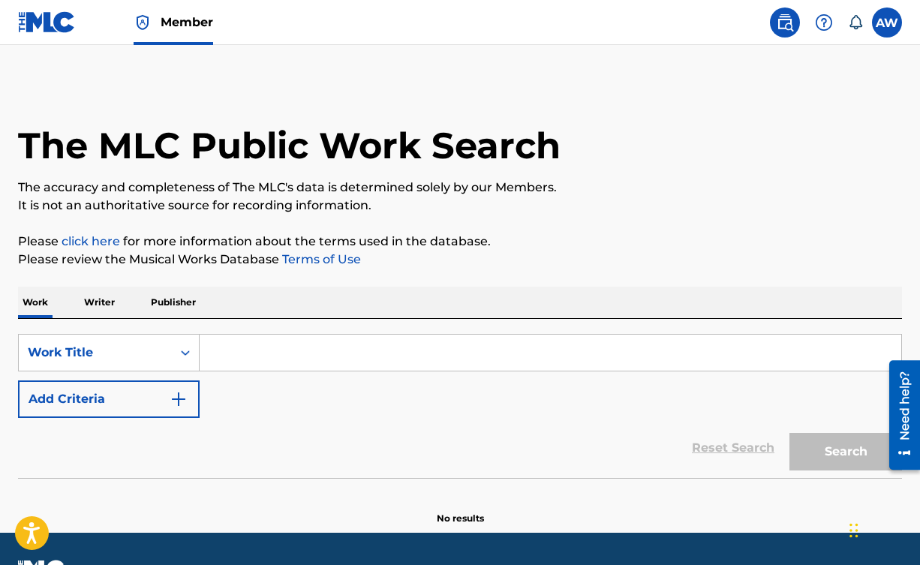
click at [285, 351] on input "Search Form" at bounding box center [550, 353] width 701 height 36
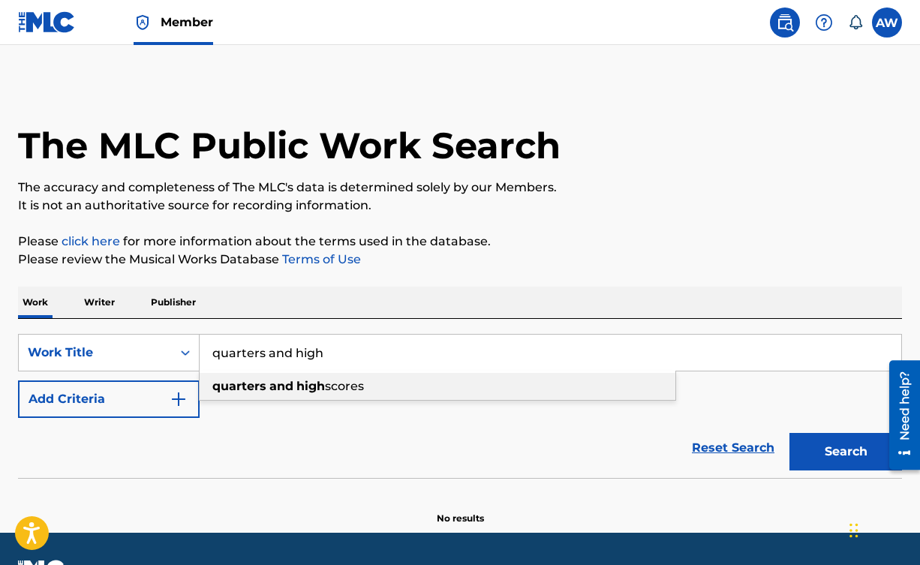
click at [310, 380] on strong "high" at bounding box center [310, 386] width 29 height 14
type input "quarters and high scores"
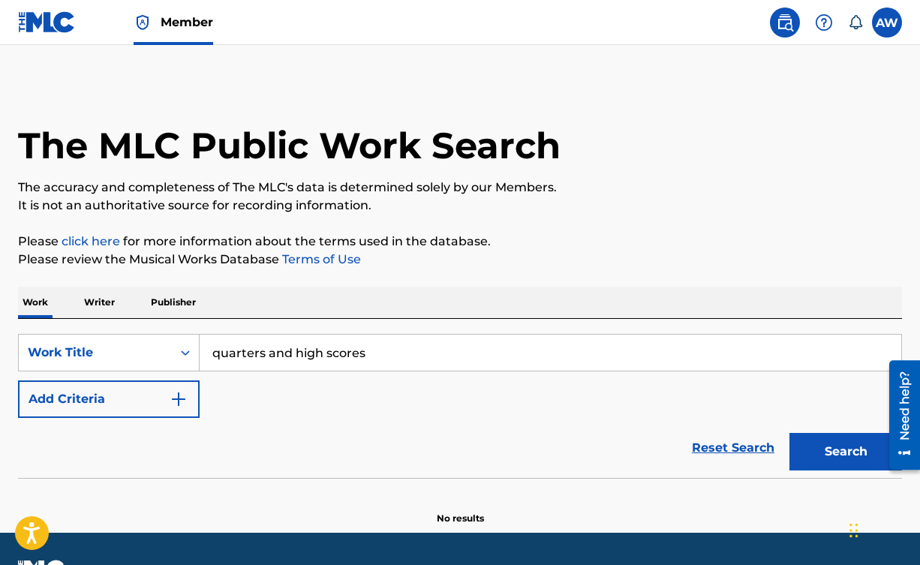
click at [846, 451] on button "Search" at bounding box center [845, 452] width 113 height 38
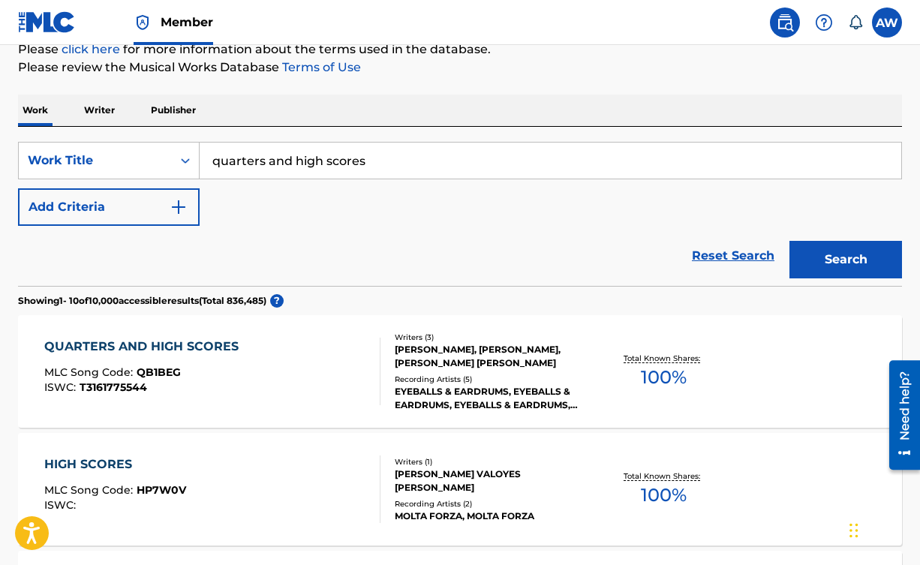
scroll to position [224, 0]
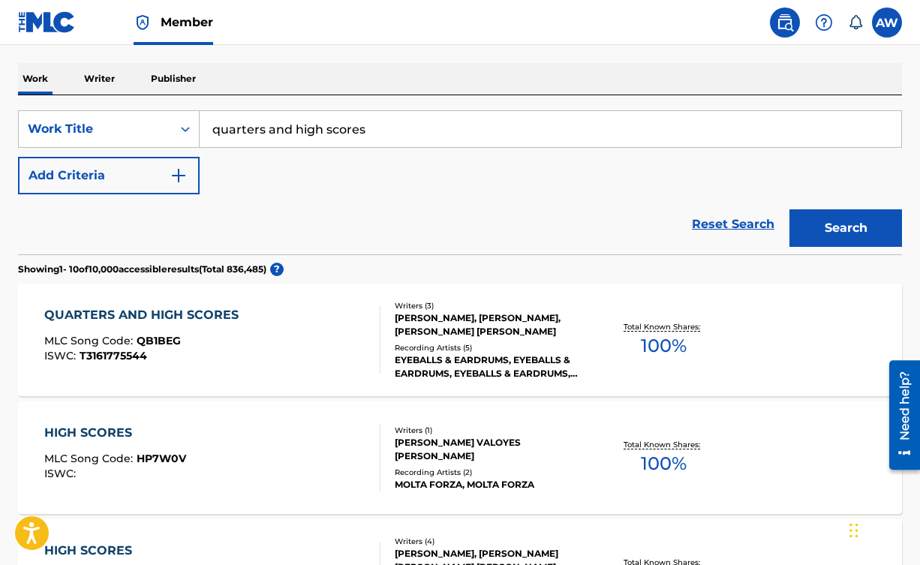
click at [445, 317] on div "[PERSON_NAME], [PERSON_NAME], [PERSON_NAME] [PERSON_NAME]" at bounding box center [493, 324] width 196 height 27
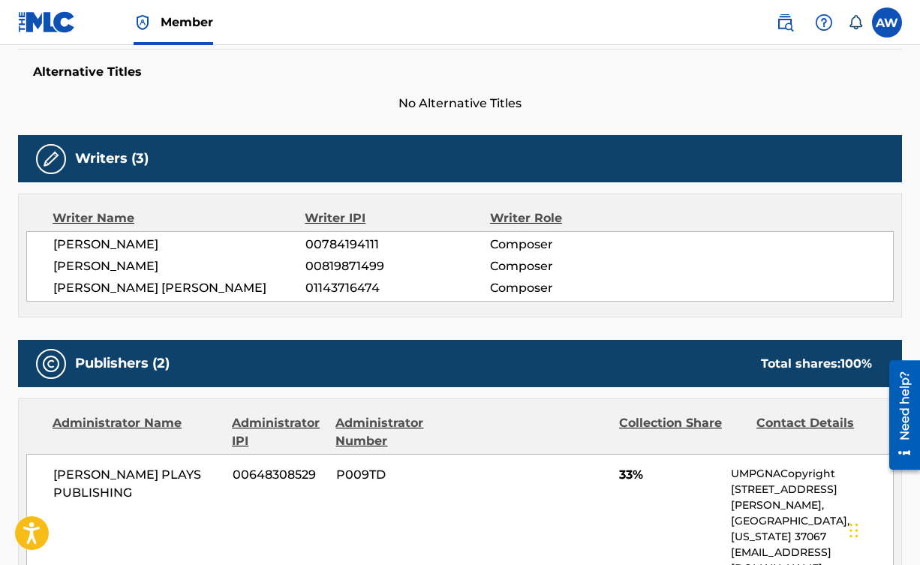
scroll to position [395, 0]
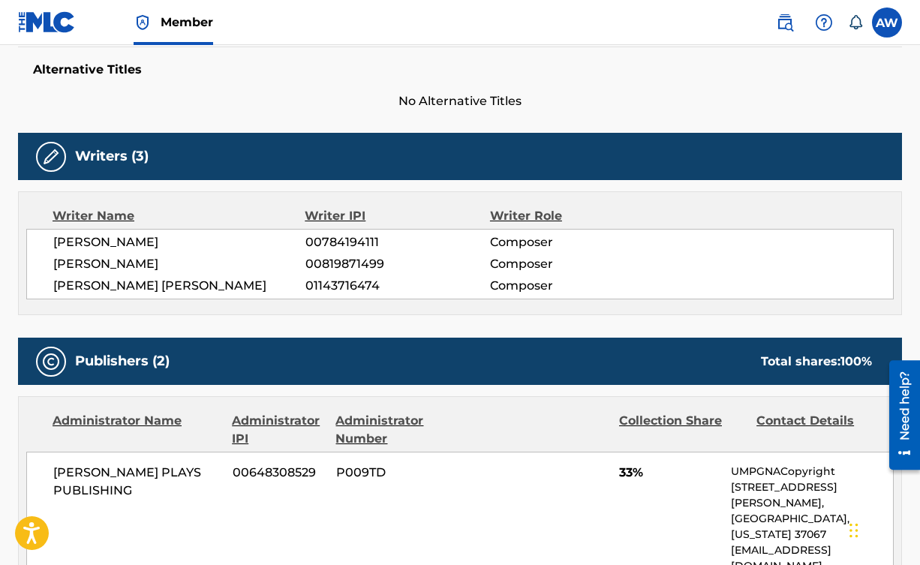
click at [146, 257] on span "[PERSON_NAME]" at bounding box center [179, 264] width 252 height 18
drag, startPoint x: 306, startPoint y: 263, endPoint x: 411, endPoint y: 263, distance: 105.0
click at [411, 263] on span "00819871499" at bounding box center [397, 264] width 185 height 18
copy span "00819871499"
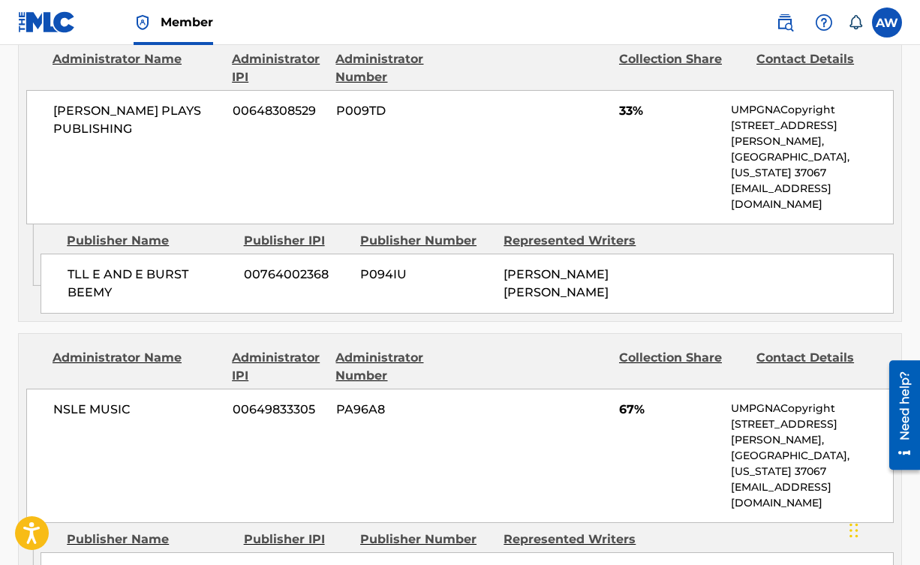
scroll to position [756, 0]
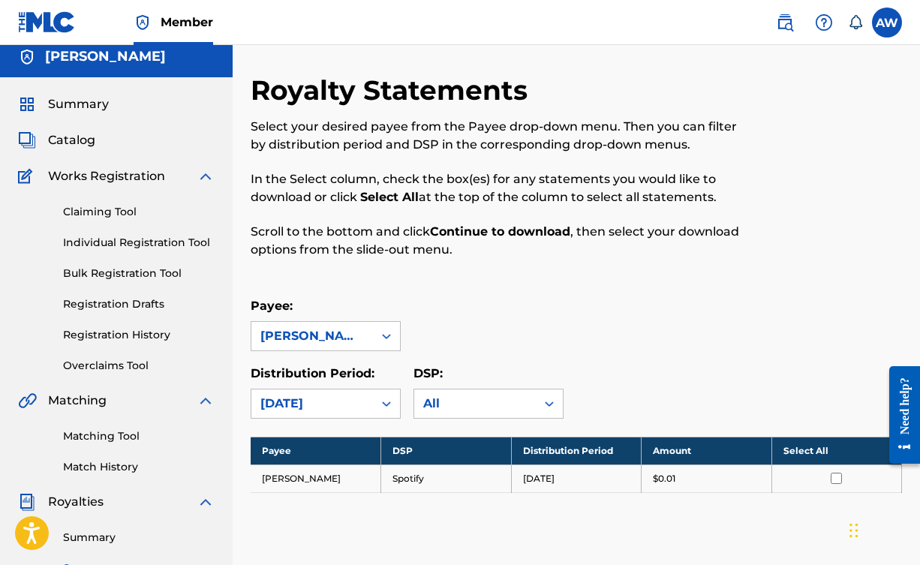
scroll to position [11, 0]
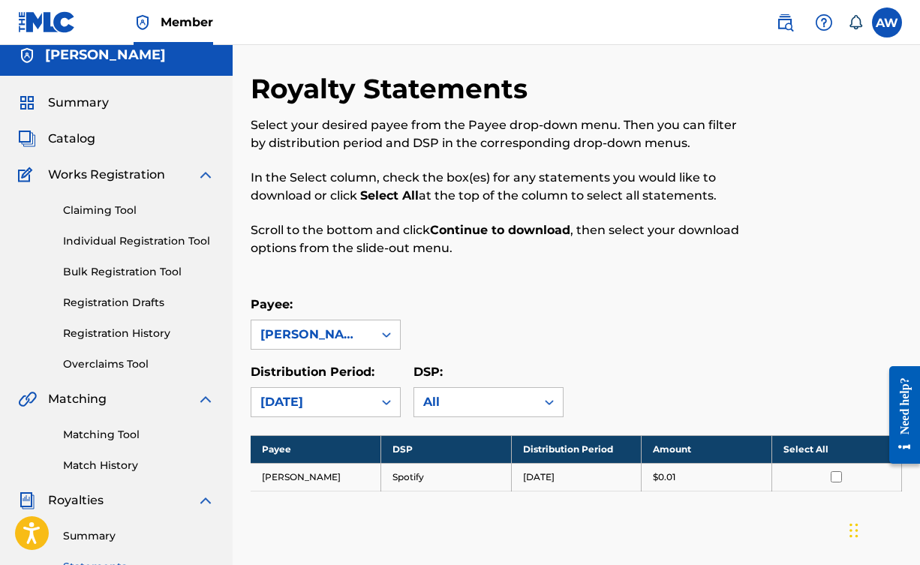
click at [884, 25] on label at bounding box center [887, 23] width 30 height 30
click at [887, 23] on input "AW [PERSON_NAME] [EMAIL_ADDRESS][DOMAIN_NAME] Notification Preferences Profile …" at bounding box center [887, 23] width 0 height 0
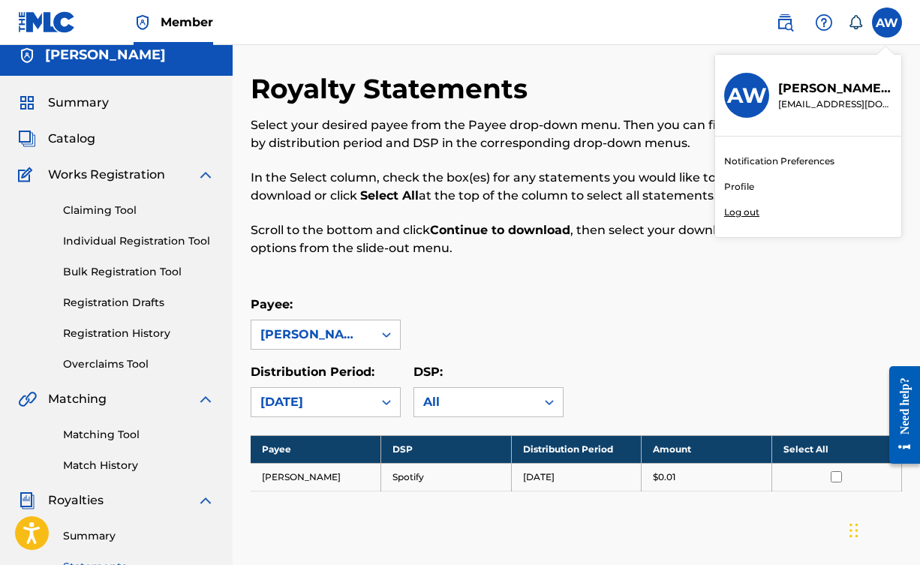
click at [742, 184] on link "Profile" at bounding box center [739, 187] width 30 height 14
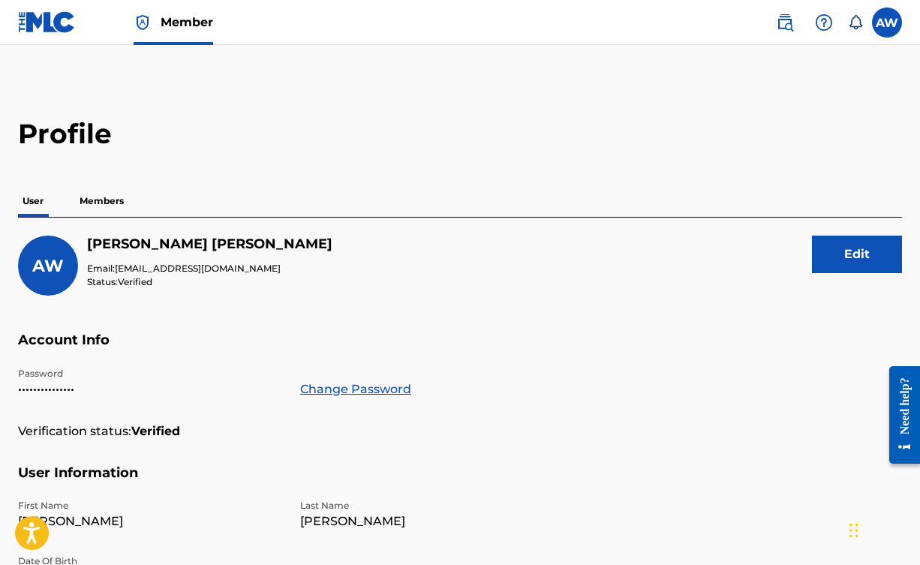
click at [104, 200] on p "Members" at bounding box center [101, 201] width 53 height 32
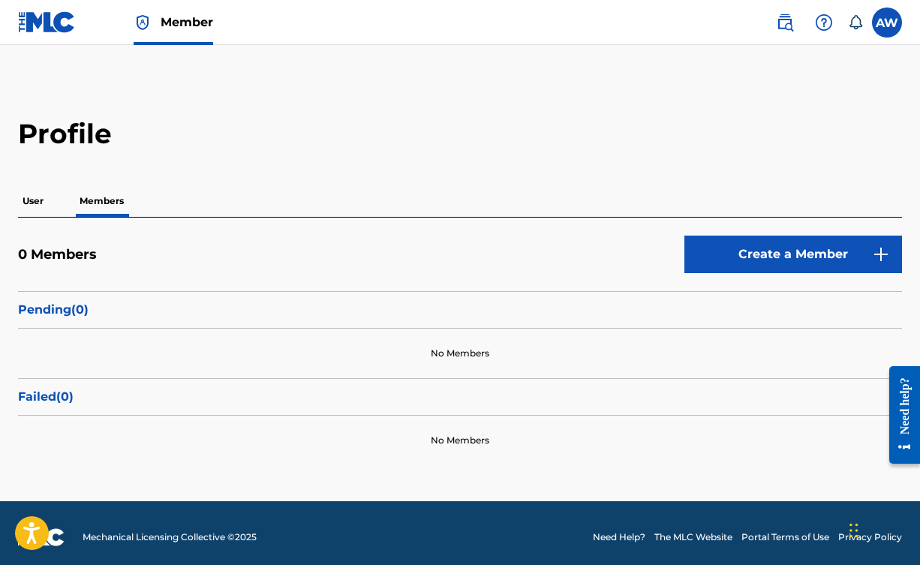
click at [50, 205] on div "User Members" at bounding box center [460, 201] width 884 height 32
click at [35, 201] on p "User" at bounding box center [33, 201] width 30 height 32
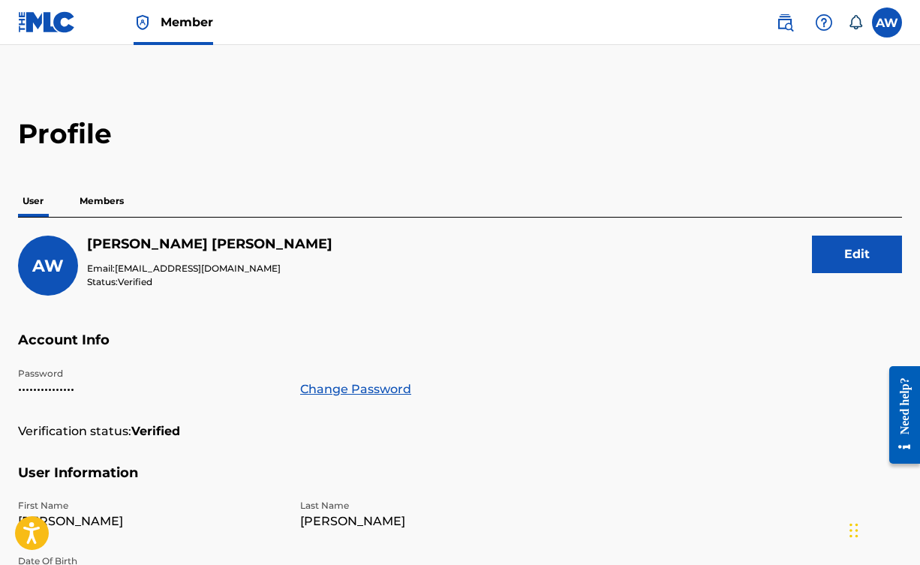
click at [111, 209] on p "Members" at bounding box center [101, 201] width 53 height 32
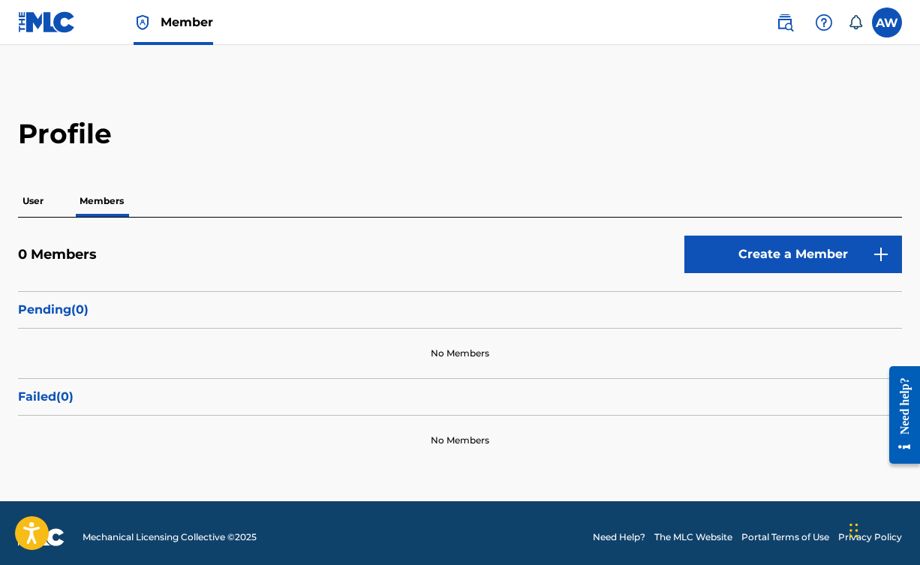
click at [721, 254] on link "Create a Member" at bounding box center [793, 255] width 218 height 38
